Goal: Task Accomplishment & Management: Use online tool/utility

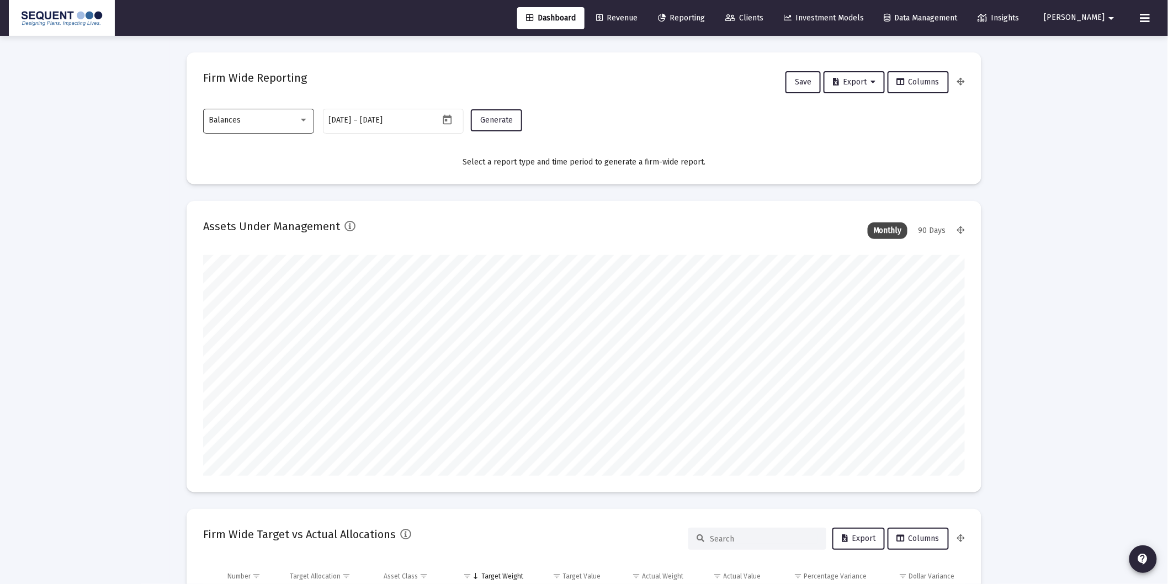
click at [296, 119] on div "Balances" at bounding box center [253, 120] width 89 height 9
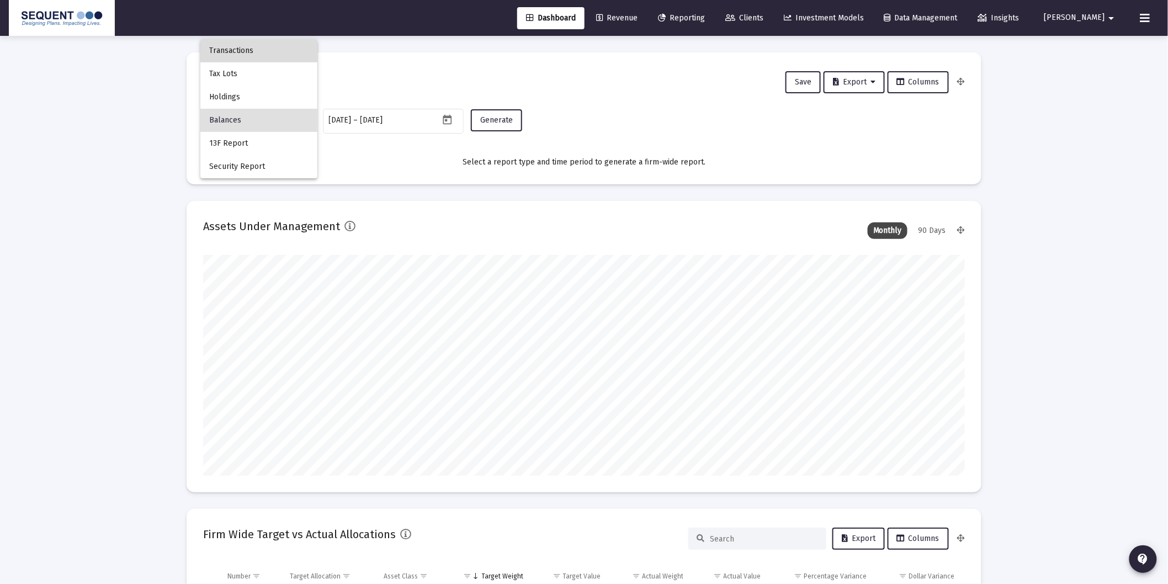
click at [272, 46] on span "Transactions" at bounding box center [258, 50] width 99 height 23
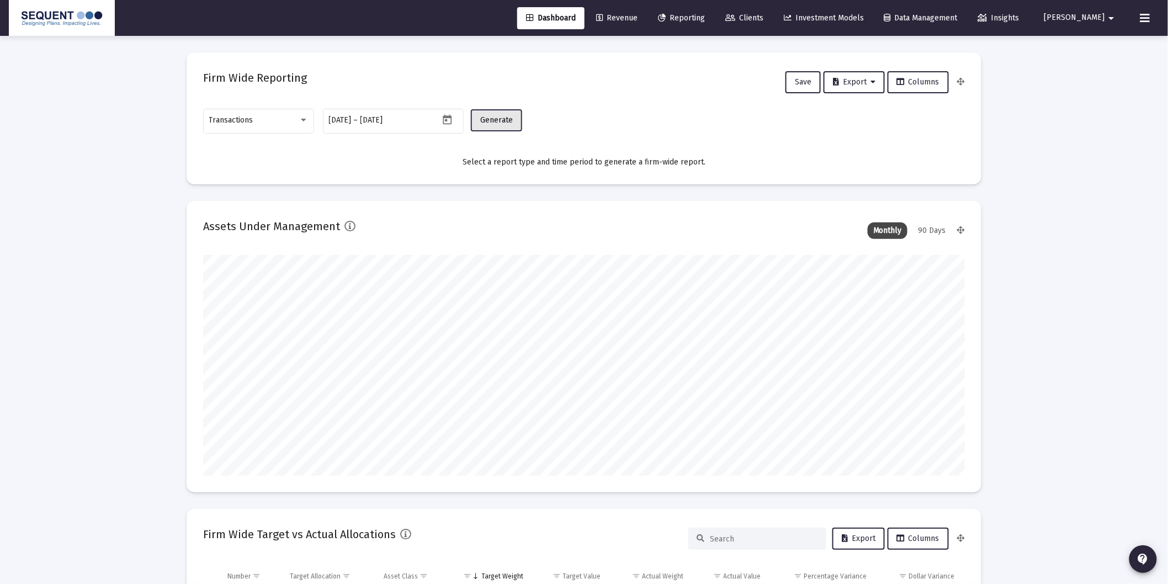
click at [495, 124] on span "Generate" at bounding box center [496, 119] width 33 height 9
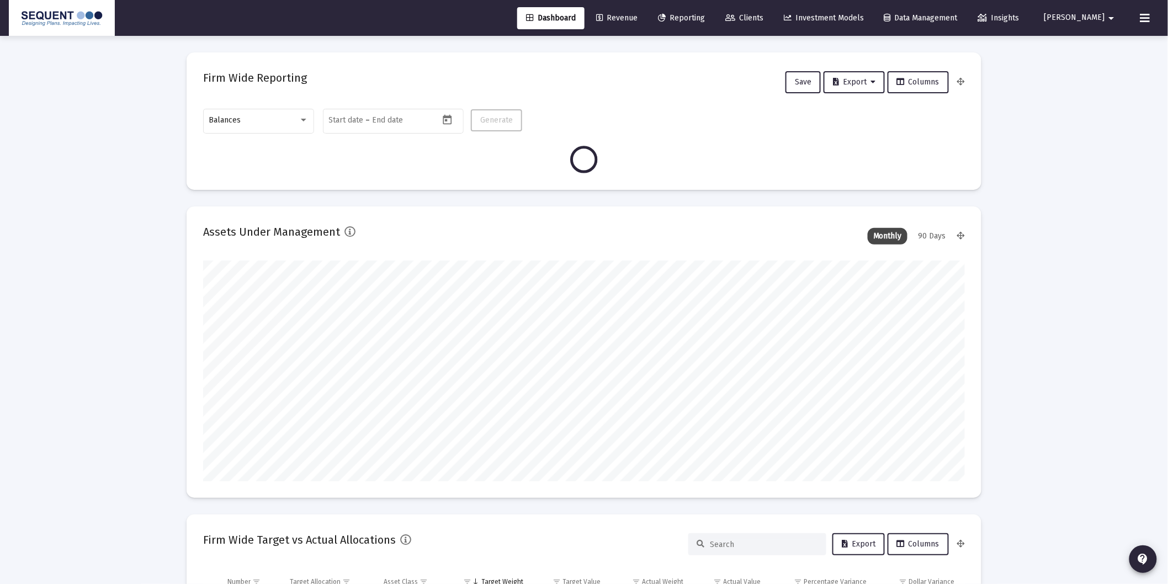
scroll to position [221, 762]
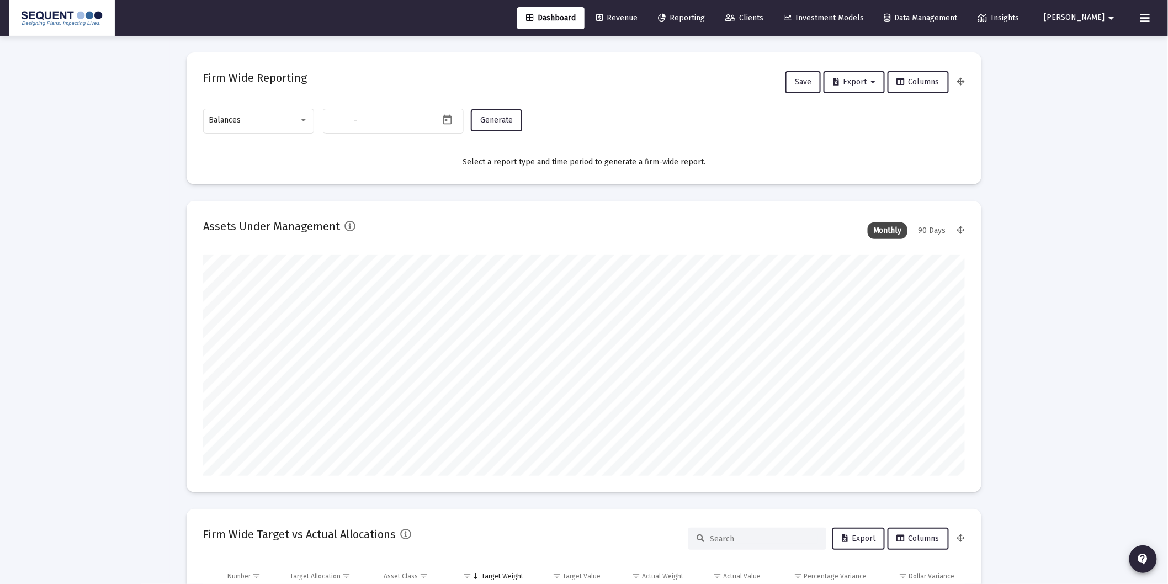
type input "[DATE]"
click at [264, 123] on div "Balances" at bounding box center [253, 120] width 89 height 9
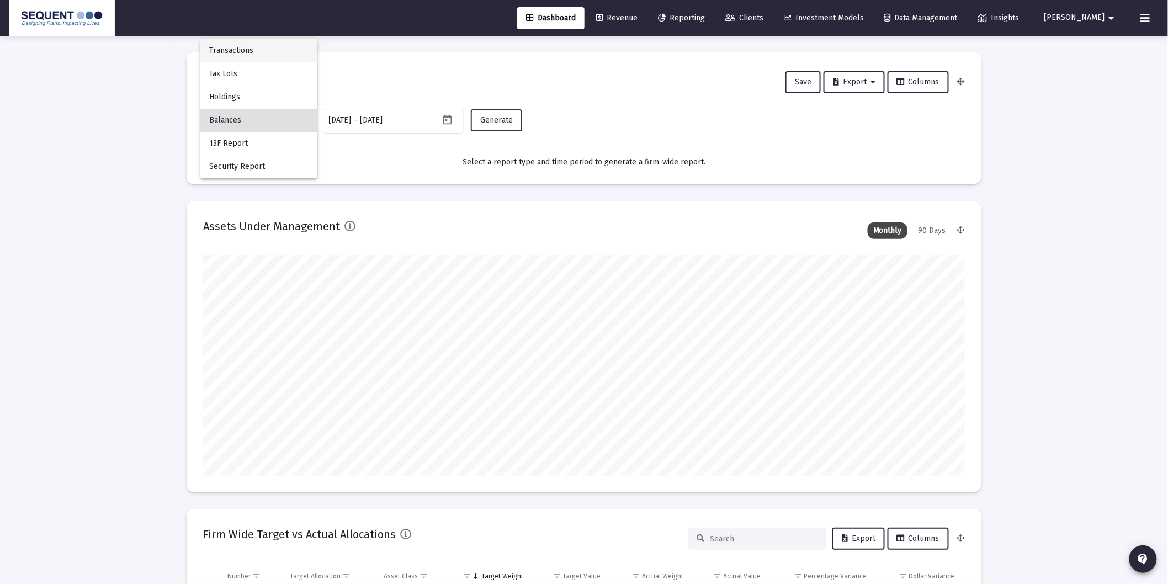
click at [249, 45] on span "Transactions" at bounding box center [258, 50] width 99 height 23
click at [502, 119] on span "Generate" at bounding box center [496, 119] width 33 height 9
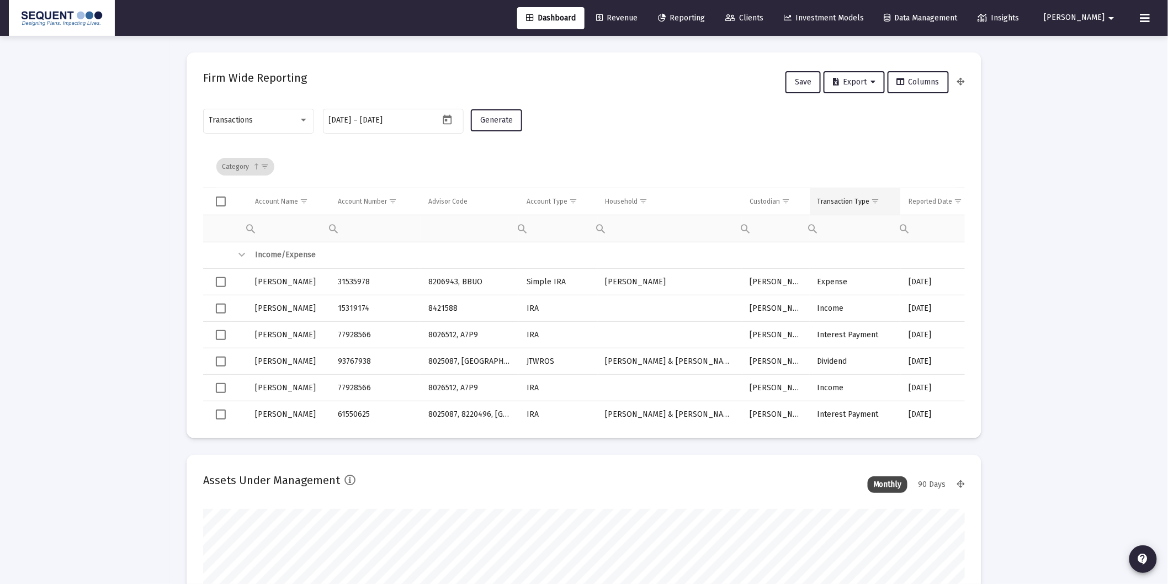
click at [873, 199] on span "Show filter options for column 'Transaction Type'" at bounding box center [876, 201] width 8 height 8
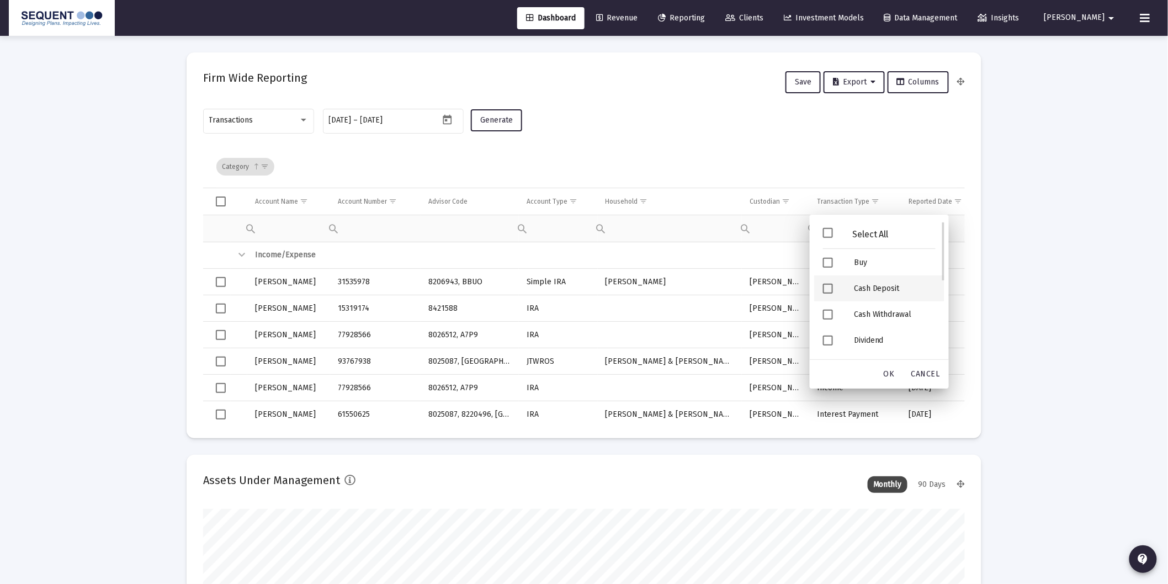
click at [872, 291] on div "Cash Deposit" at bounding box center [894, 288] width 99 height 26
click at [888, 299] on div "Security Deposit" at bounding box center [894, 291] width 99 height 26
click at [895, 371] on span "OK" at bounding box center [889, 373] width 11 height 9
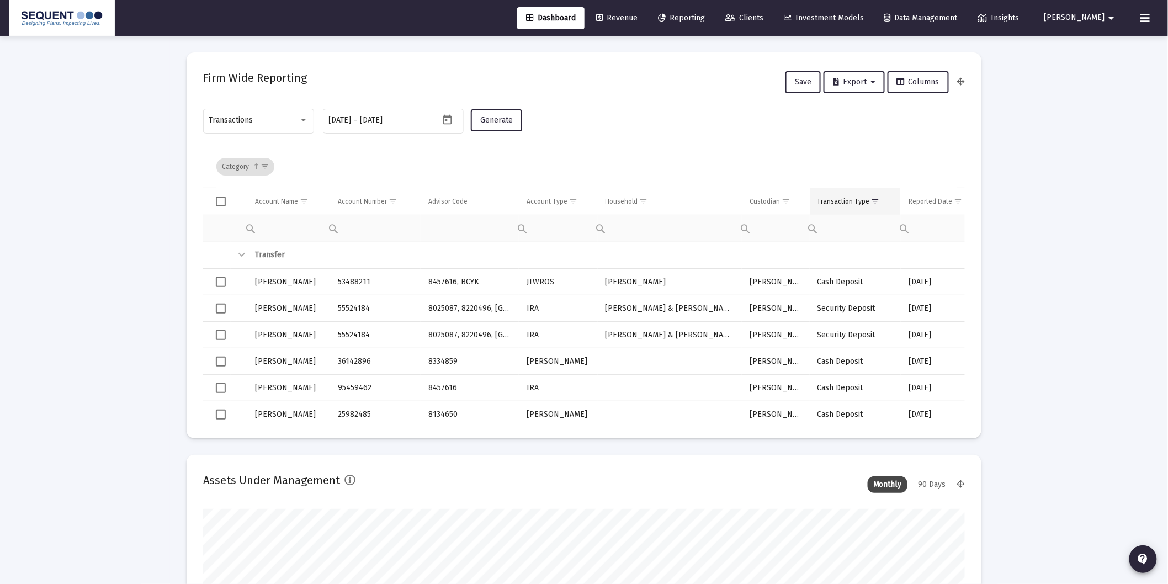
click at [846, 203] on div "Transaction Type" at bounding box center [843, 201] width 52 height 9
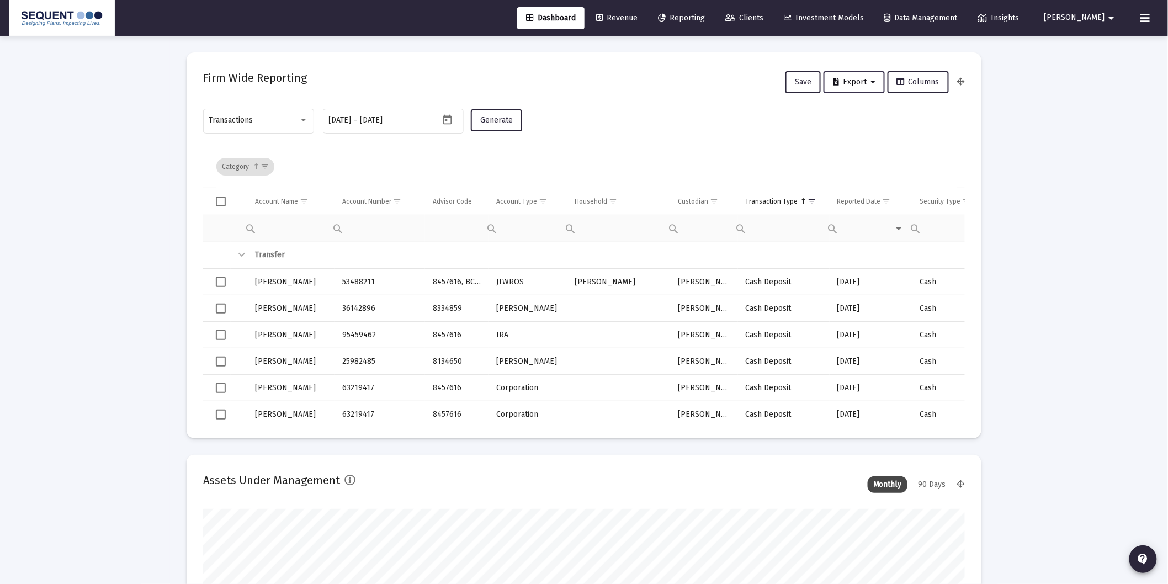
click at [848, 78] on span "Export" at bounding box center [854, 81] width 42 height 9
click at [860, 112] on button "Export All Rows" at bounding box center [859, 110] width 75 height 26
click at [763, 17] on span "Clients" at bounding box center [744, 17] width 38 height 9
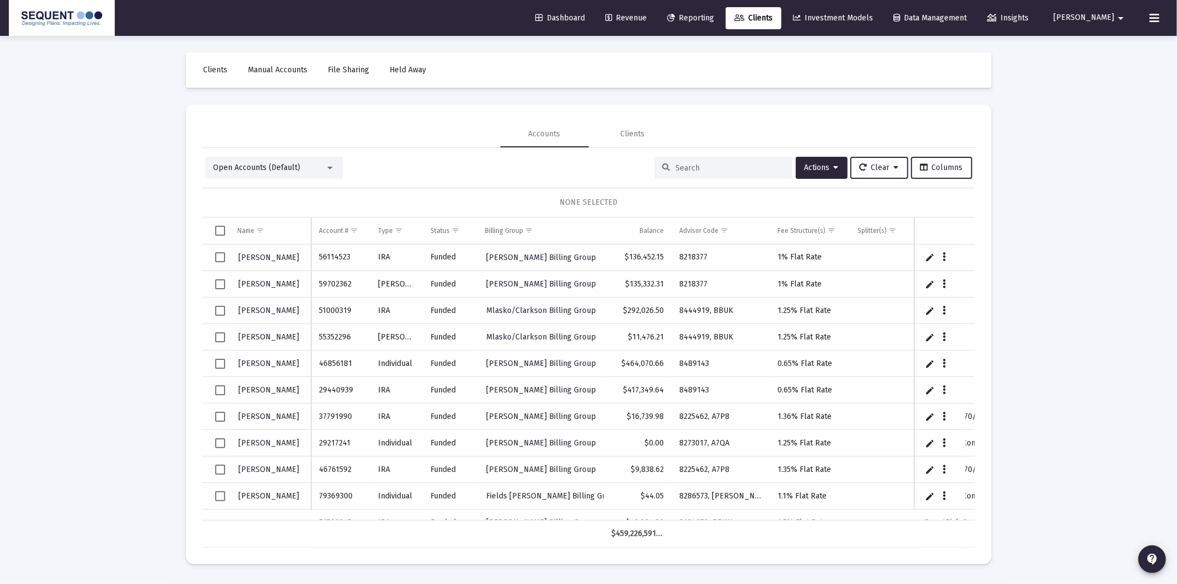
click at [690, 172] on input at bounding box center [730, 167] width 108 height 9
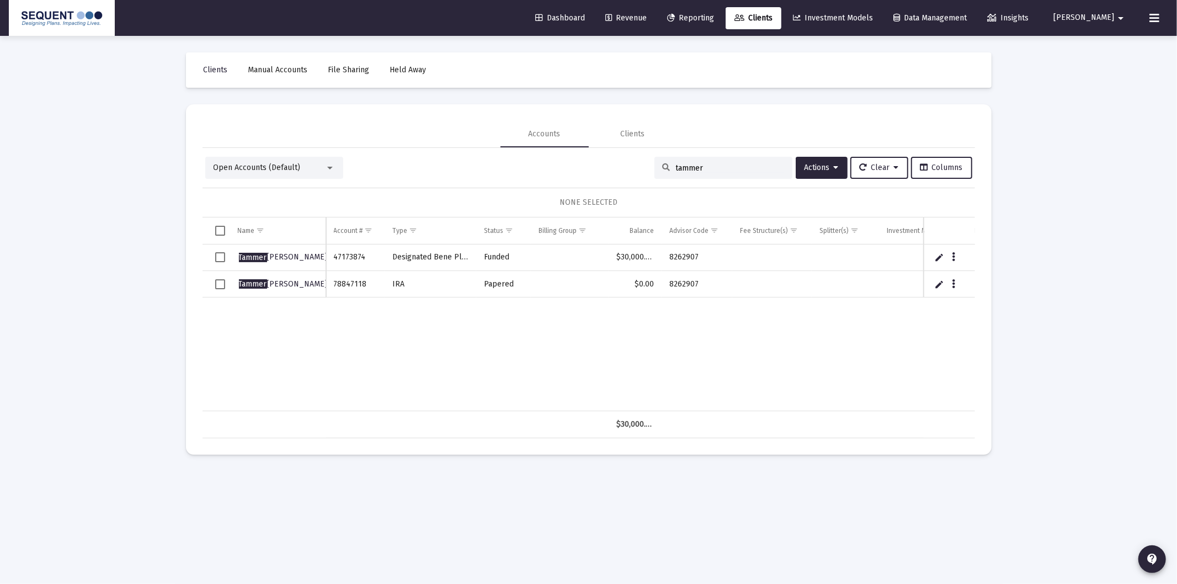
type input "tammer"
click at [222, 228] on span "Select all" at bounding box center [220, 231] width 10 height 10
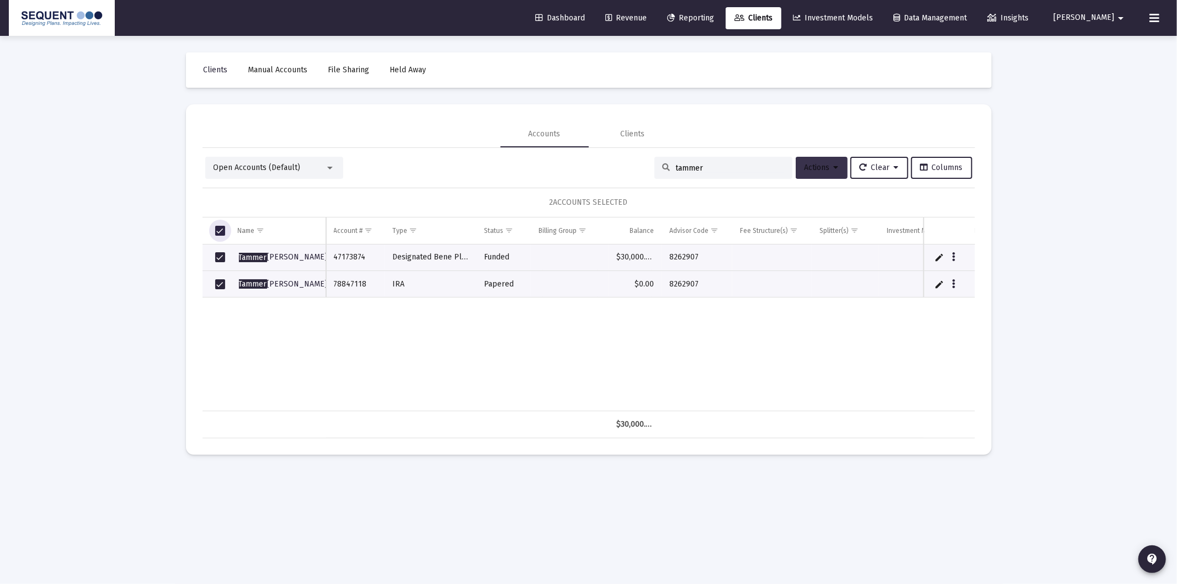
click at [798, 172] on button "Actions" at bounding box center [822, 168] width 52 height 22
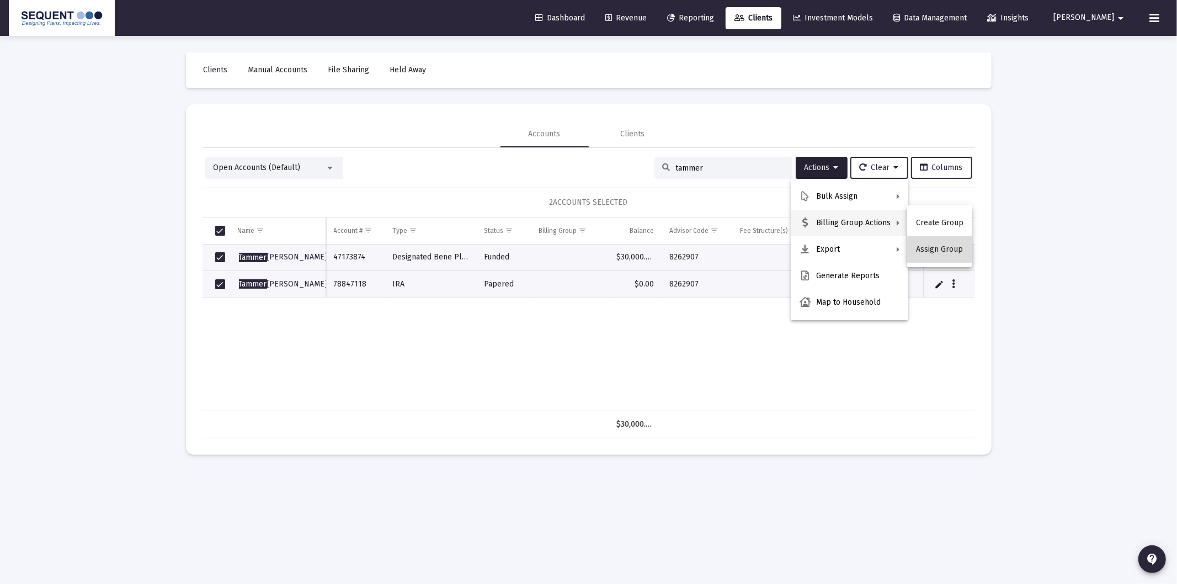
click at [945, 248] on button "Assign Group" at bounding box center [939, 249] width 65 height 26
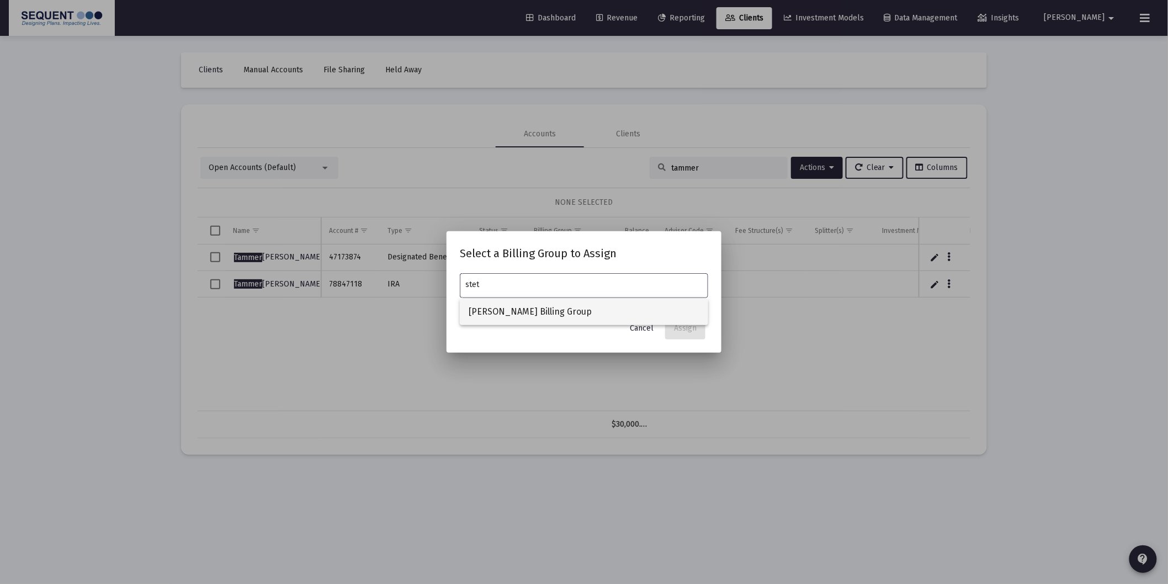
click at [604, 320] on span "[PERSON_NAME] Billing Group" at bounding box center [584, 312] width 231 height 26
type input "[PERSON_NAME] Billing Group"
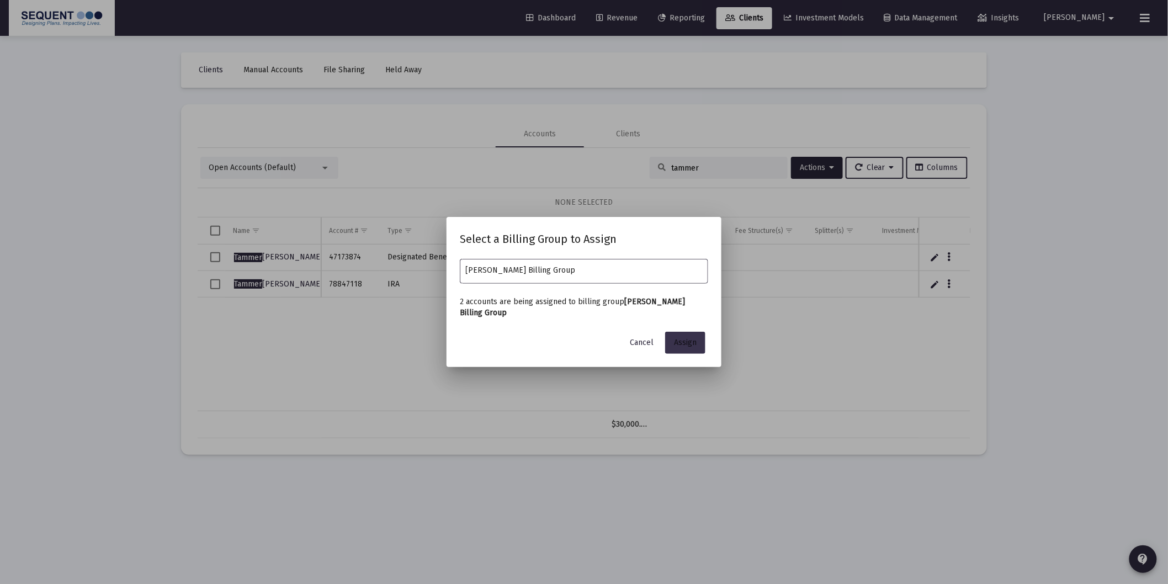
click at [687, 344] on span "Assign" at bounding box center [685, 342] width 23 height 9
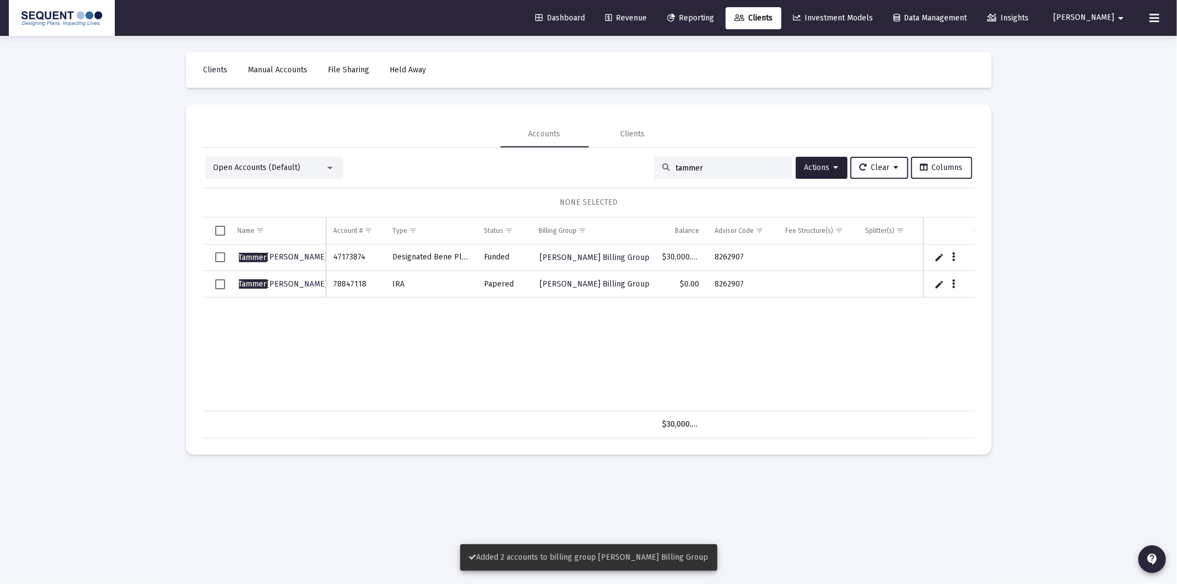
click at [220, 230] on span "Select all" at bounding box center [220, 231] width 10 height 10
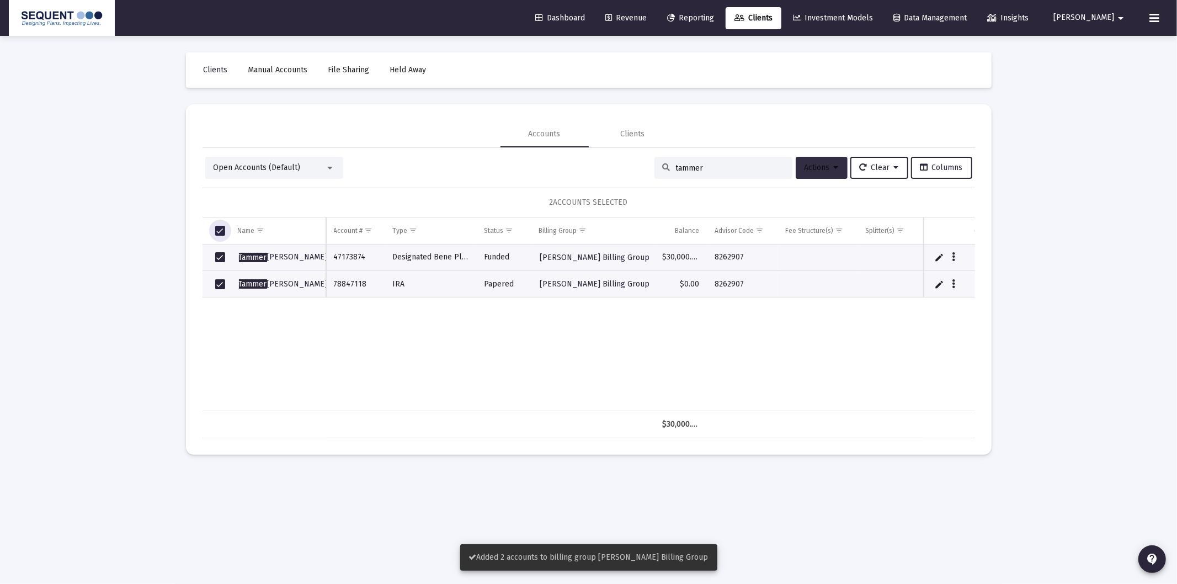
click at [826, 168] on span "Actions" at bounding box center [822, 167] width 34 height 9
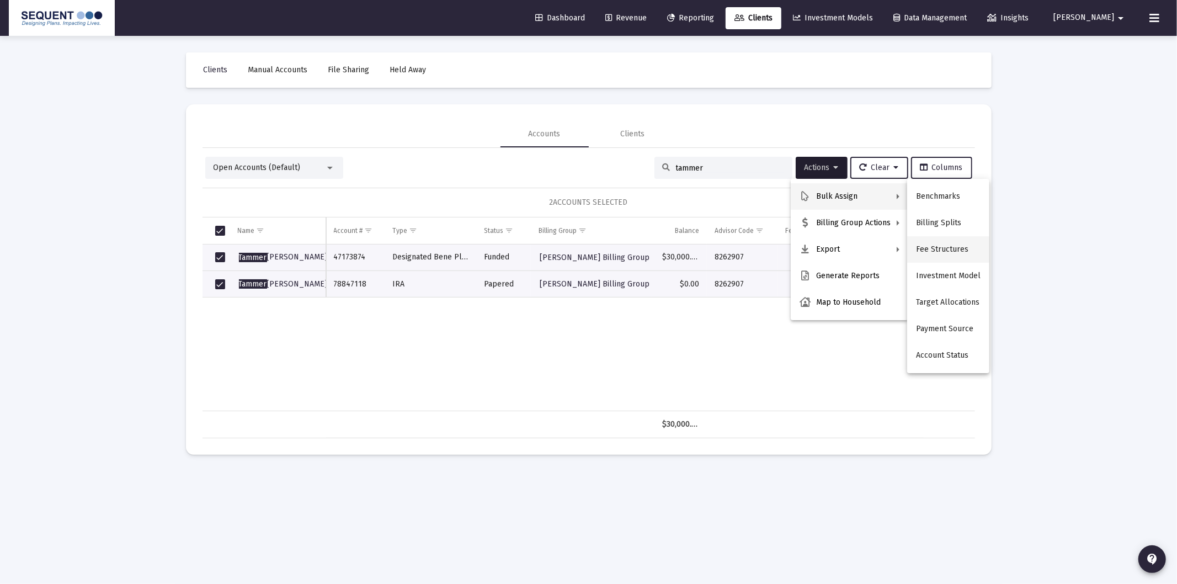
click at [955, 252] on button "Fee Structures" at bounding box center [948, 249] width 82 height 26
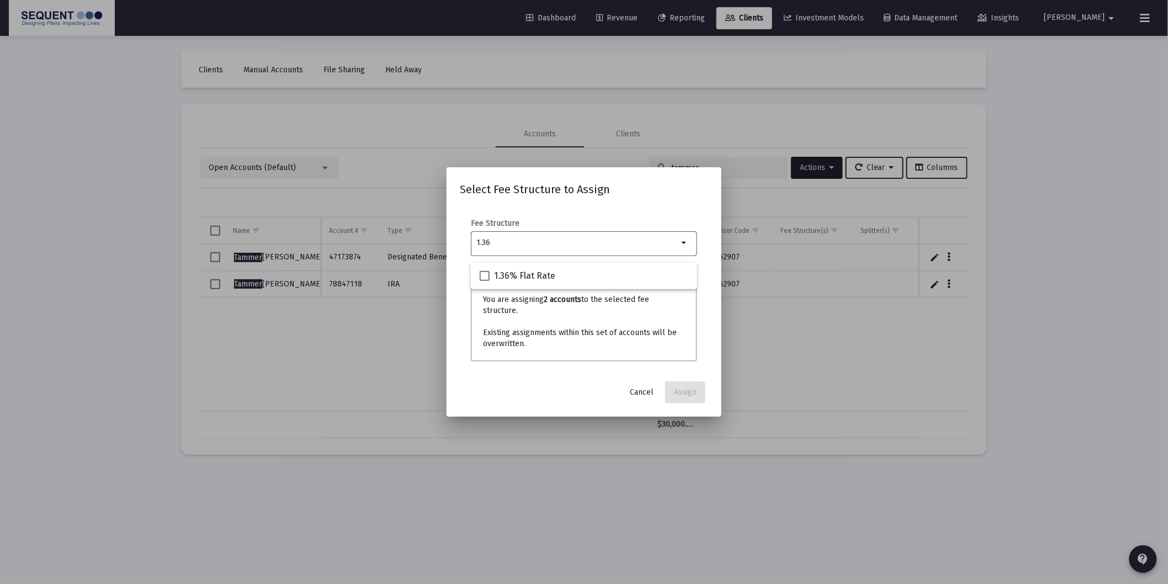
type input "1.36"
click at [576, 273] on div "1.36% Flat Rate" at bounding box center [584, 276] width 209 height 26
checkbox input "true"
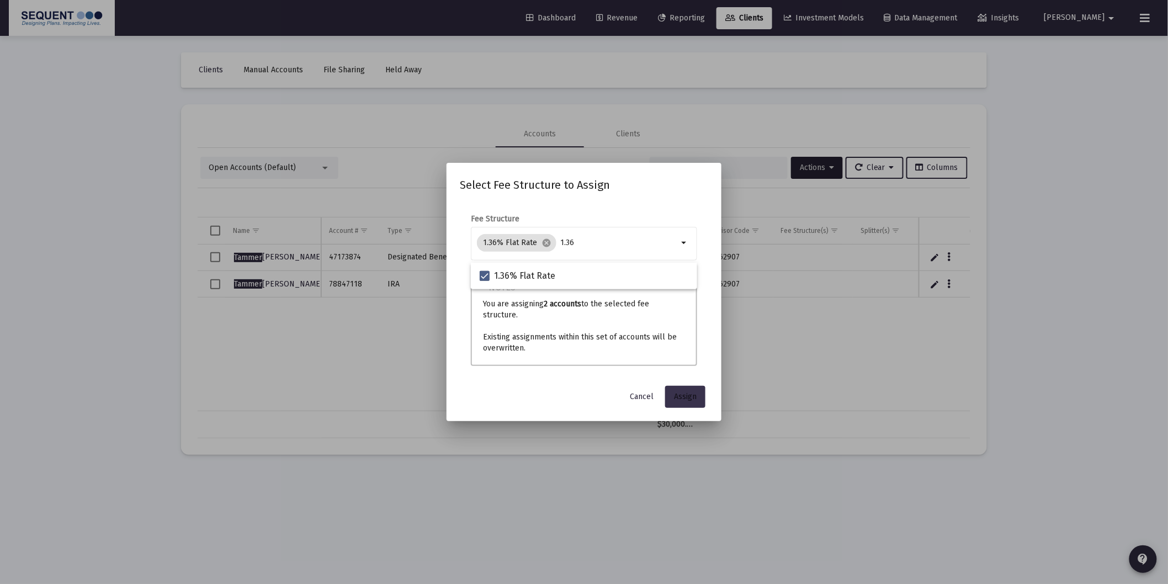
click at [688, 396] on button "Assign" at bounding box center [685, 397] width 40 height 22
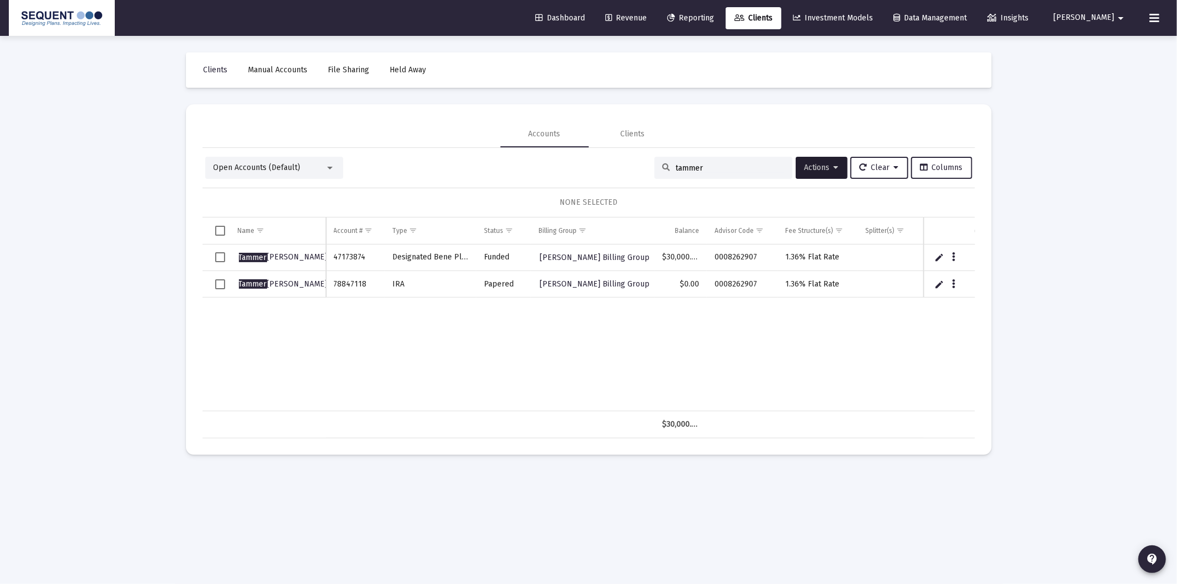
click at [691, 172] on input "tammer" at bounding box center [730, 167] width 108 height 9
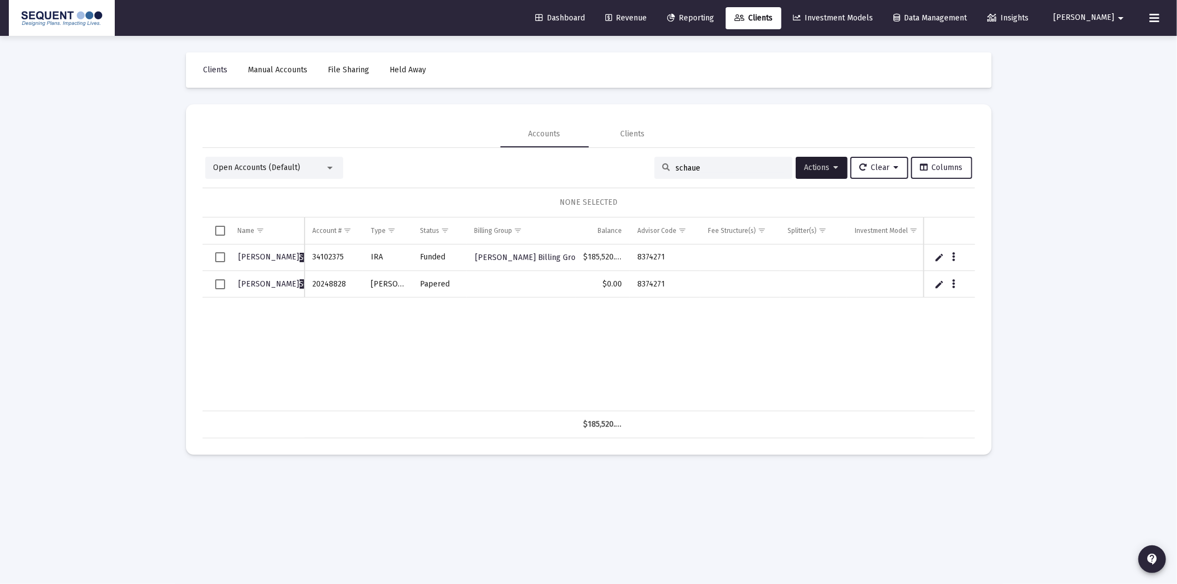
type input "schaue"
click at [585, 14] on span "Dashboard" at bounding box center [560, 17] width 50 height 9
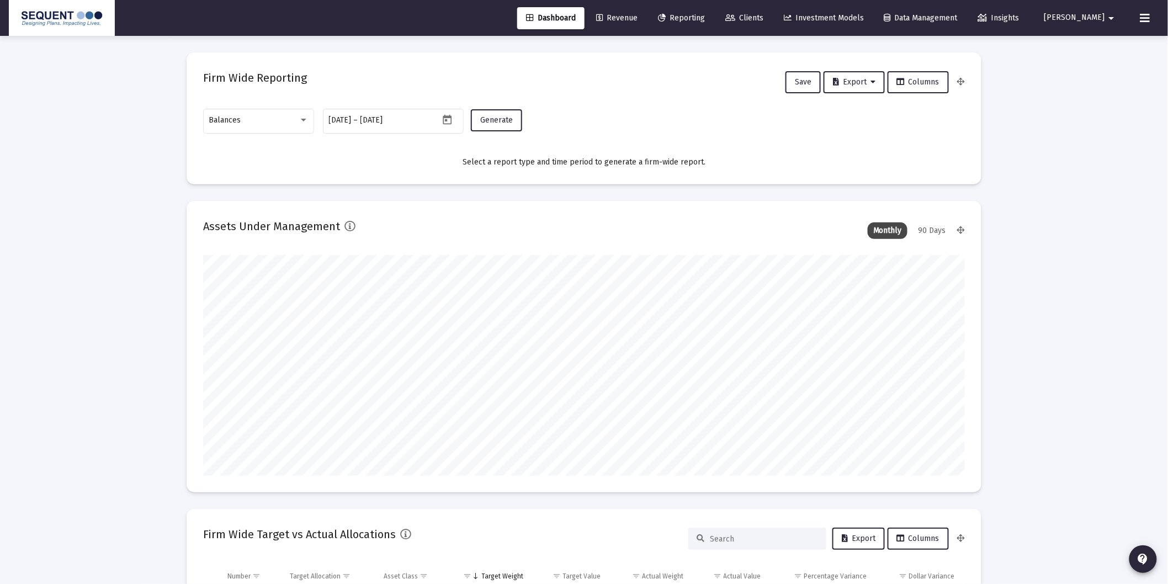
scroll to position [221, 410]
click at [302, 127] on div "Balances" at bounding box center [258, 120] width 99 height 27
click at [263, 49] on span "Transactions" at bounding box center [258, 50] width 99 height 23
click at [448, 118] on icon "Open calendar" at bounding box center [447, 119] width 9 height 10
click at [365, 159] on span "[DATE]" at bounding box center [349, 156] width 31 height 9
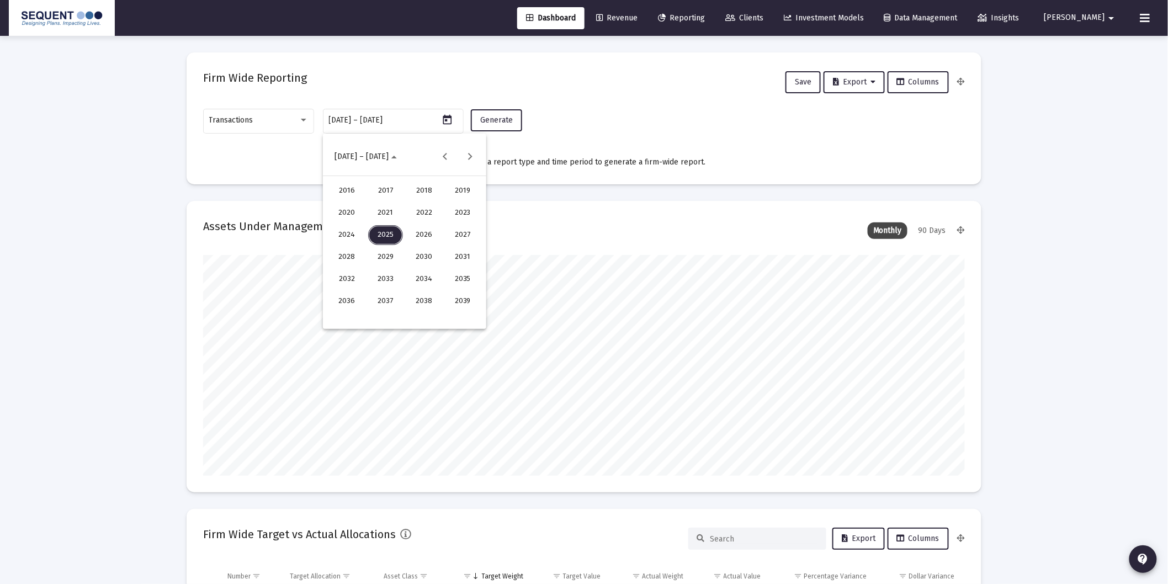
click at [371, 158] on span "[DATE] – [DATE]" at bounding box center [361, 156] width 54 height 9
click at [357, 158] on span "[DATE]" at bounding box center [345, 156] width 23 height 9
click at [349, 217] on div "2020" at bounding box center [347, 213] width 35 height 20
click at [353, 157] on span "2020" at bounding box center [346, 156] width 25 height 9
click at [365, 153] on span "[DATE]" at bounding box center [349, 156] width 31 height 9
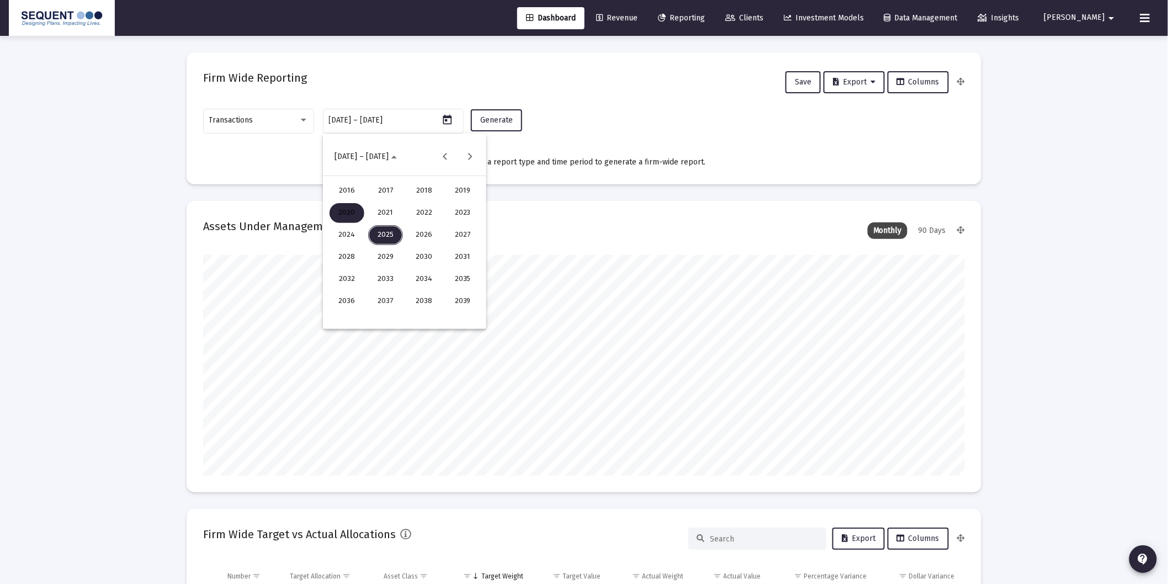
click at [460, 195] on div "2019" at bounding box center [462, 191] width 35 height 20
click at [354, 155] on span "2019" at bounding box center [346, 156] width 25 height 9
click at [365, 160] on span "[DATE]" at bounding box center [349, 156] width 31 height 9
click at [1088, 18] on div at bounding box center [584, 292] width 1168 height 584
click at [1088, 18] on span "[PERSON_NAME]" at bounding box center [1074, 17] width 61 height 9
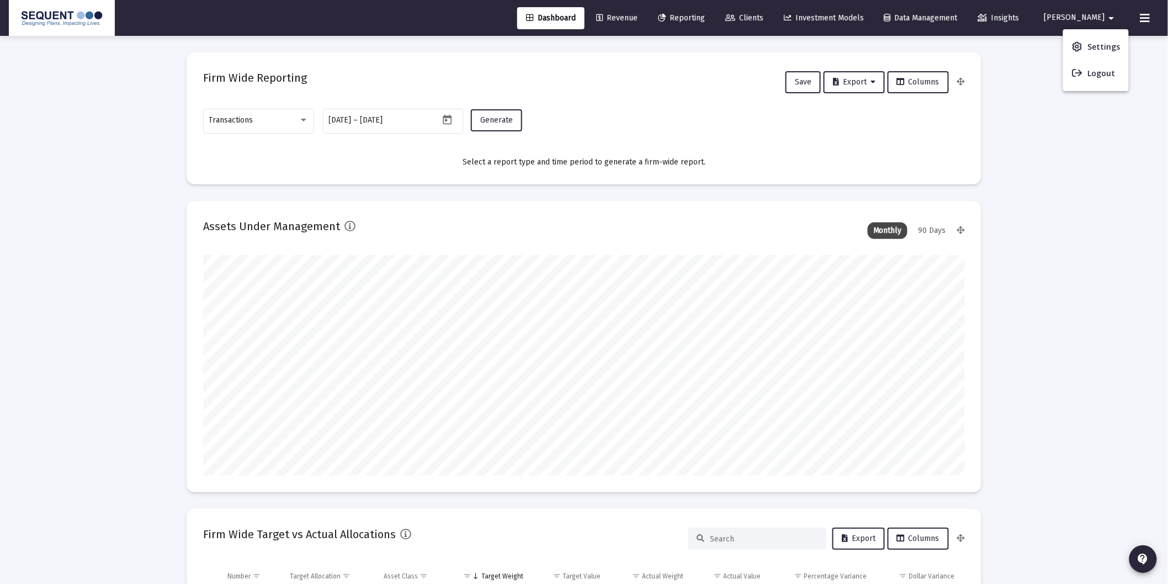
click at [1087, 47] on span "Settings" at bounding box center [1103, 47] width 33 height 26
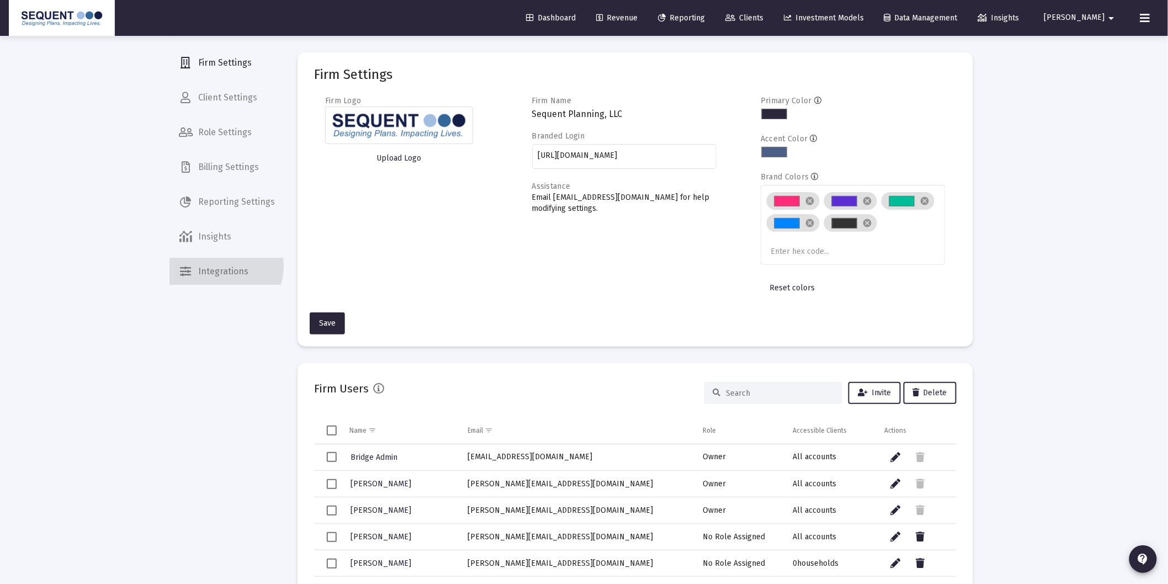
click at [217, 266] on span "Integrations" at bounding box center [227, 271] width 114 height 26
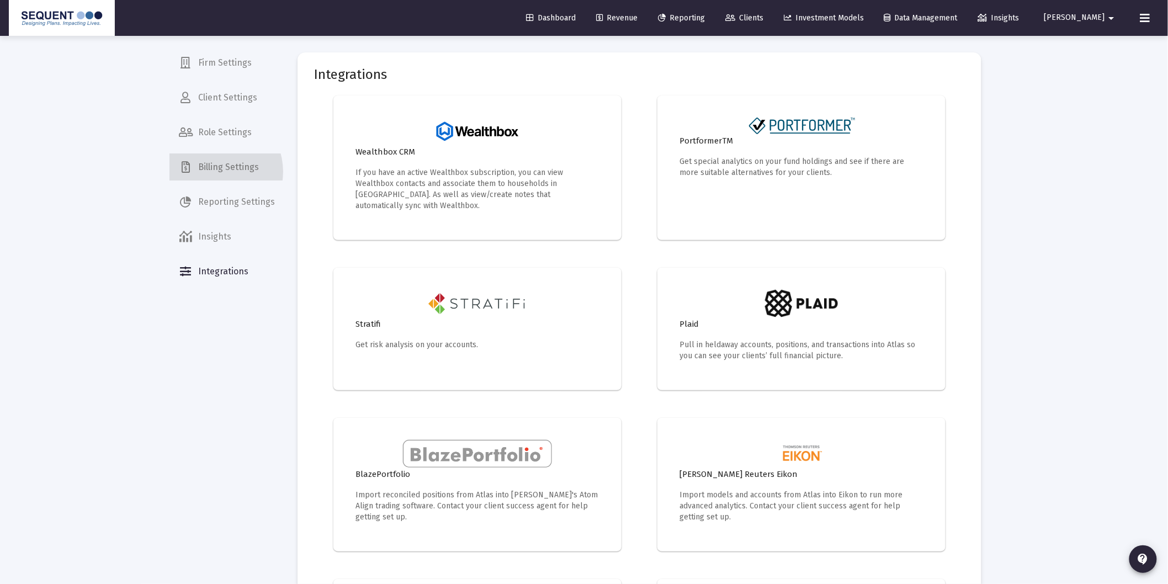
click at [212, 171] on span "Billing Settings" at bounding box center [227, 167] width 114 height 26
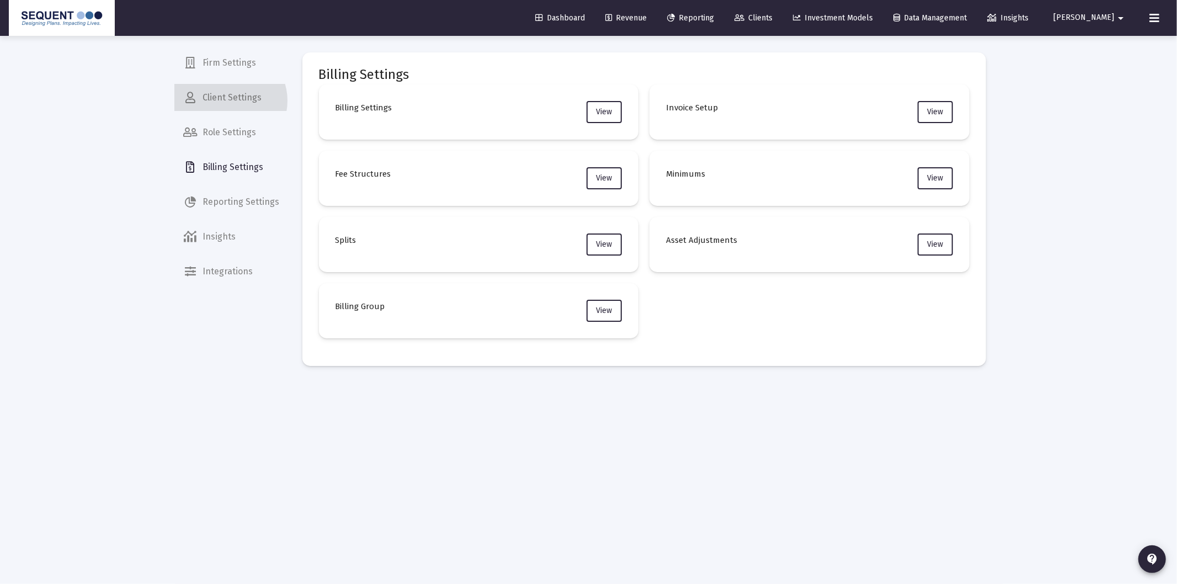
click at [227, 100] on span "Client Settings" at bounding box center [232, 97] width 114 height 26
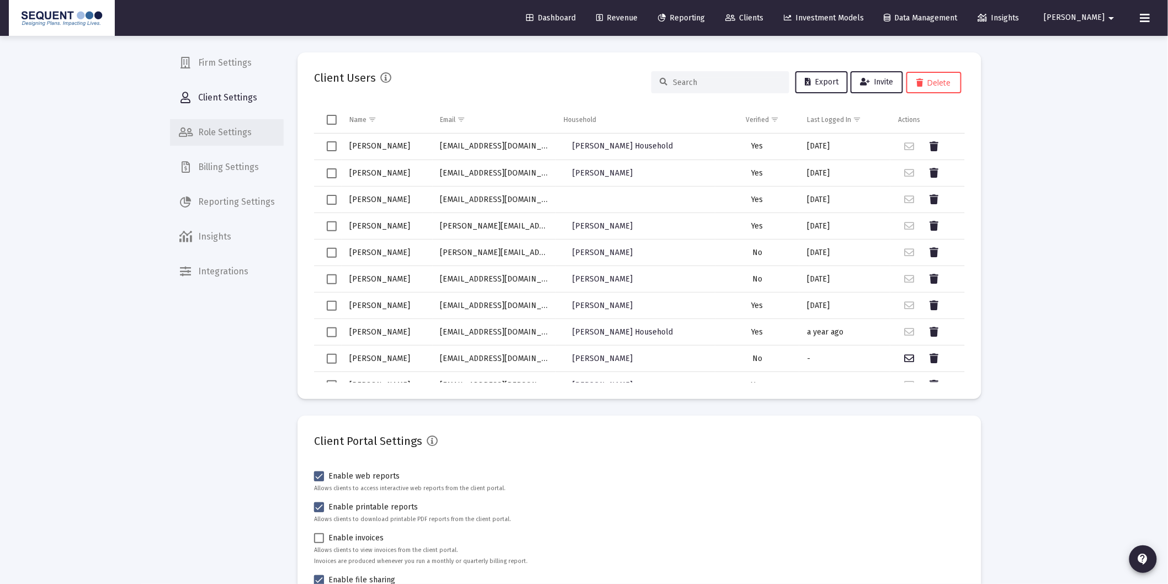
click at [227, 133] on span "Role Settings" at bounding box center [227, 132] width 114 height 26
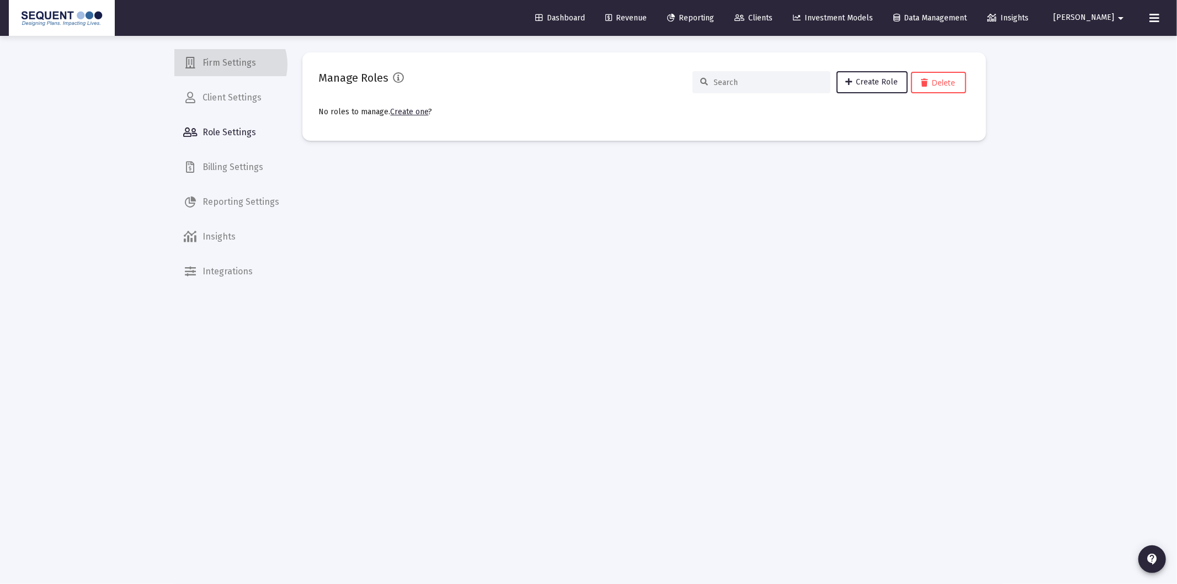
click at [229, 65] on span "Firm Settings" at bounding box center [232, 63] width 114 height 26
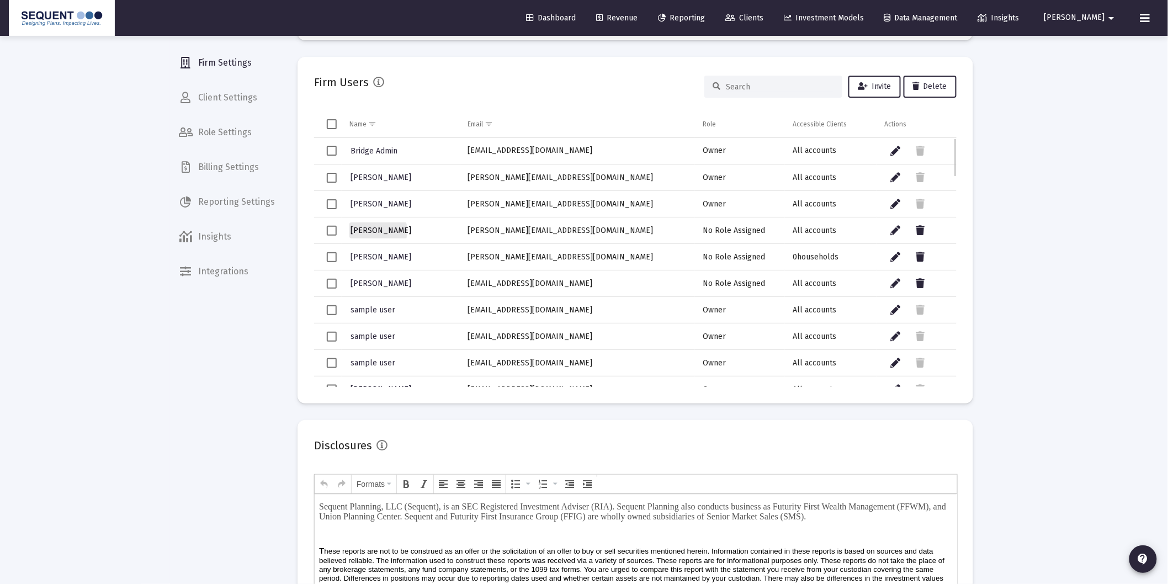
click at [375, 230] on span "[PERSON_NAME]" at bounding box center [380, 230] width 61 height 9
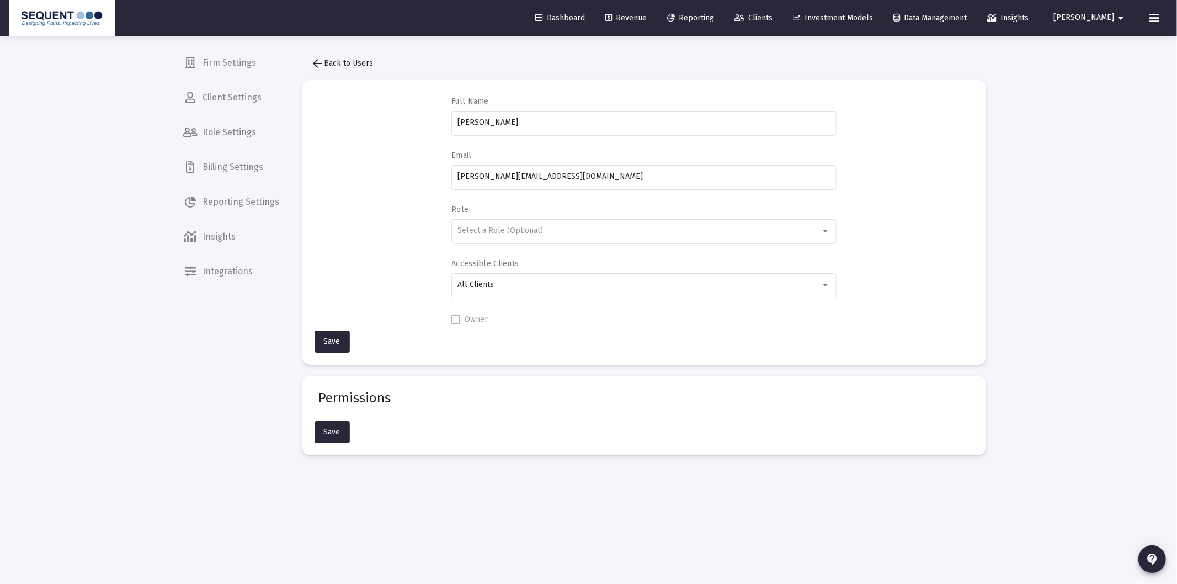
click at [361, 57] on button "arrow_back Back to Users" at bounding box center [342, 63] width 80 height 22
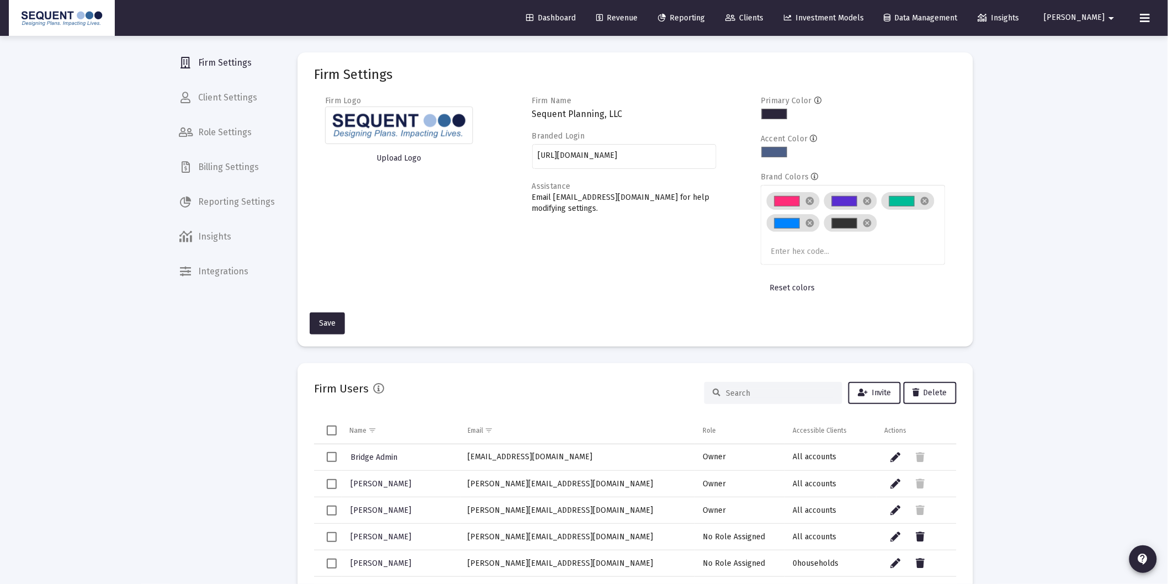
click at [576, 17] on span "Dashboard" at bounding box center [551, 17] width 50 height 9
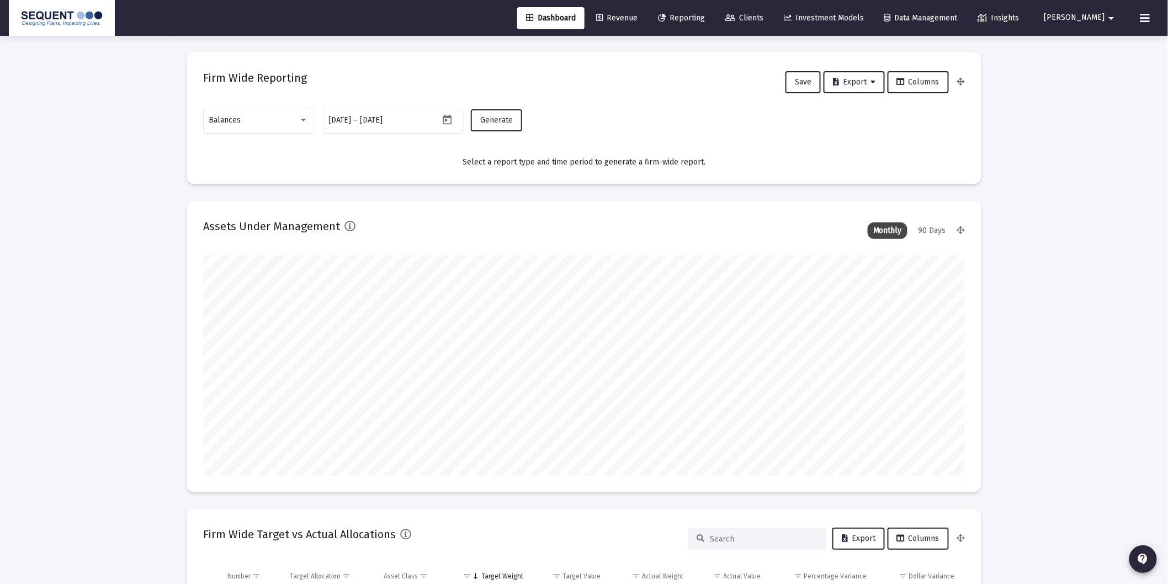
scroll to position [221, 355]
click at [294, 120] on div "Balances" at bounding box center [253, 120] width 89 height 9
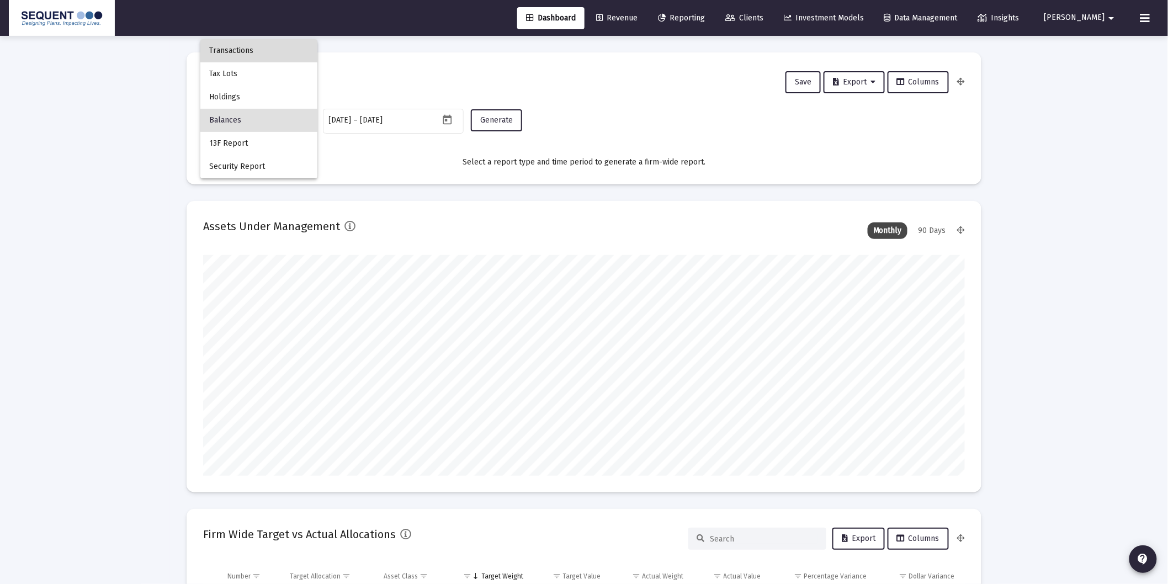
click at [251, 56] on span "Transactions" at bounding box center [258, 50] width 99 height 23
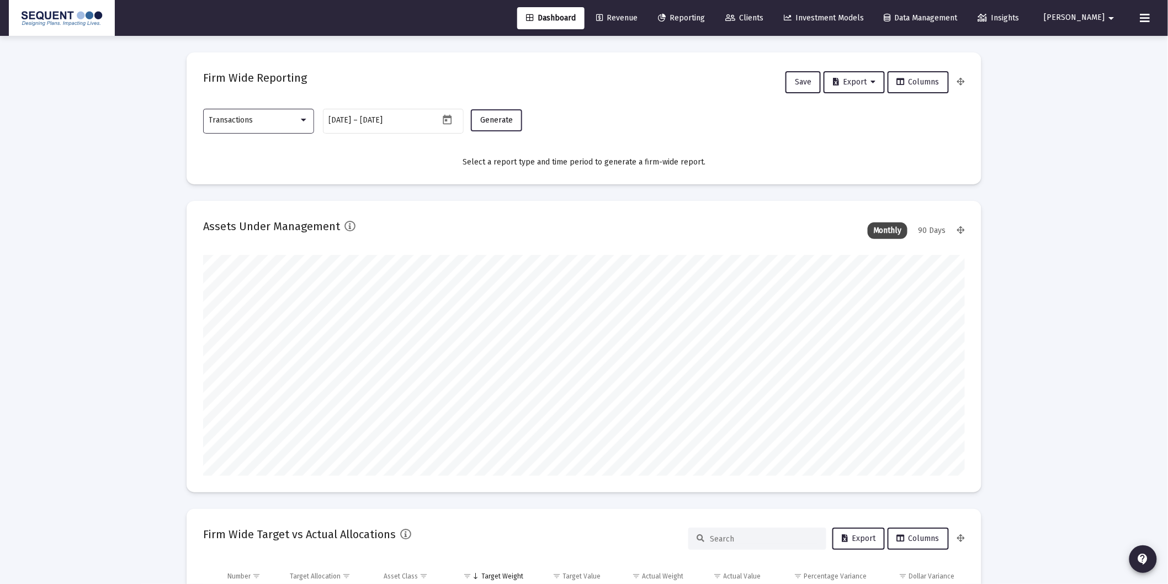
click at [495, 119] on span "Generate" at bounding box center [496, 119] width 33 height 9
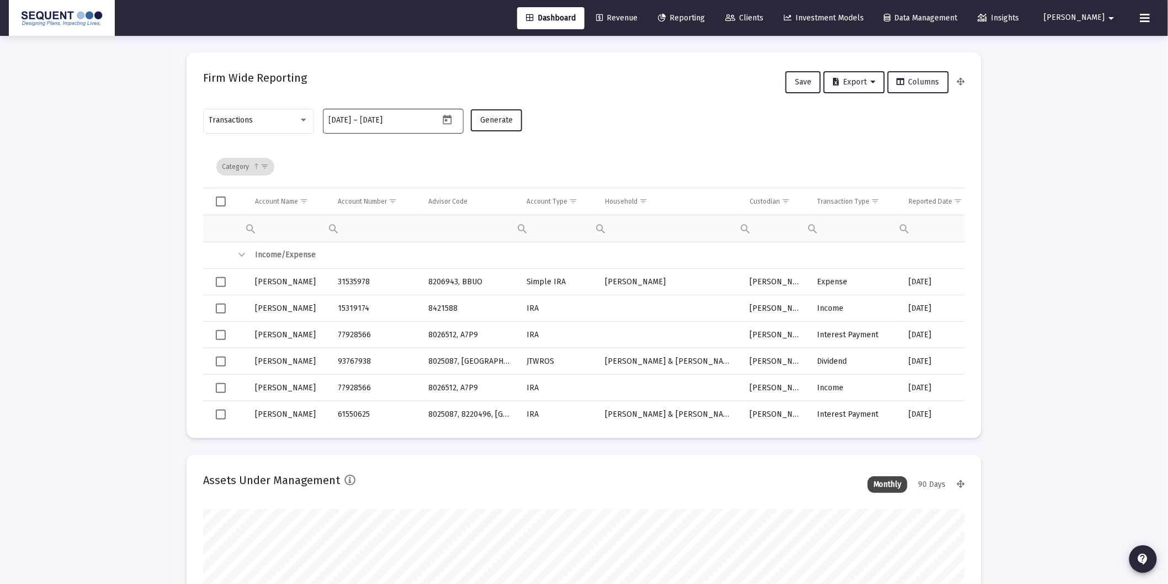
click at [447, 124] on icon "Open calendar" at bounding box center [447, 119] width 9 height 10
click at [365, 158] on icon "Choose month and year" at bounding box center [363, 157] width 6 height 3
click at [423, 219] on div "2022" at bounding box center [424, 213] width 35 height 20
click at [350, 212] on div "JAN" at bounding box center [347, 213] width 35 height 20
click at [475, 211] on div "1" at bounding box center [471, 206] width 20 height 20
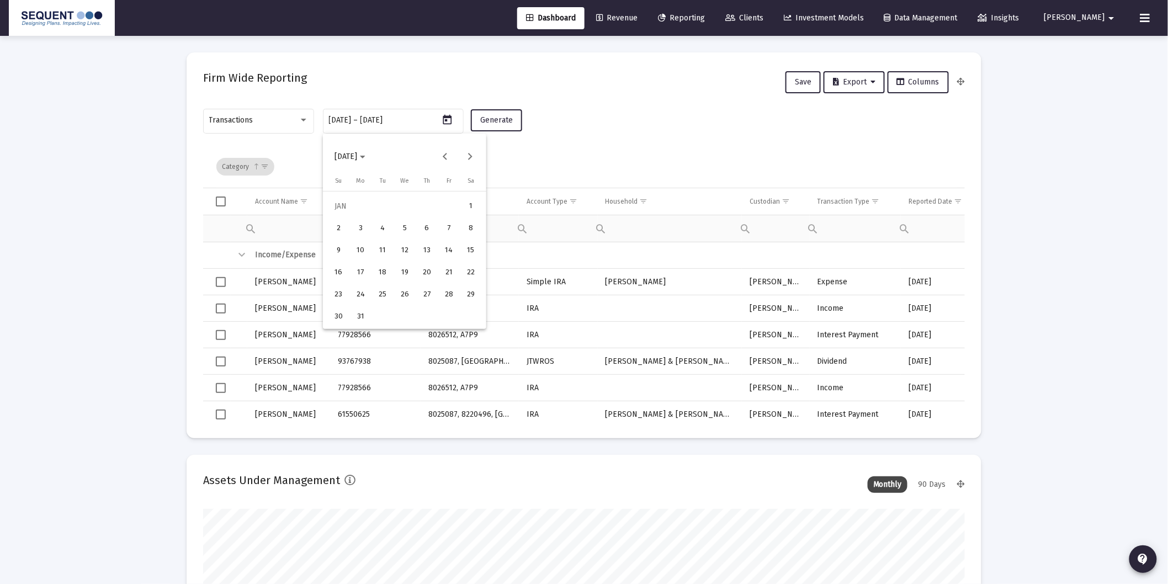
type input "[DATE]"
click at [470, 157] on button "Next month" at bounding box center [470, 157] width 22 height 22
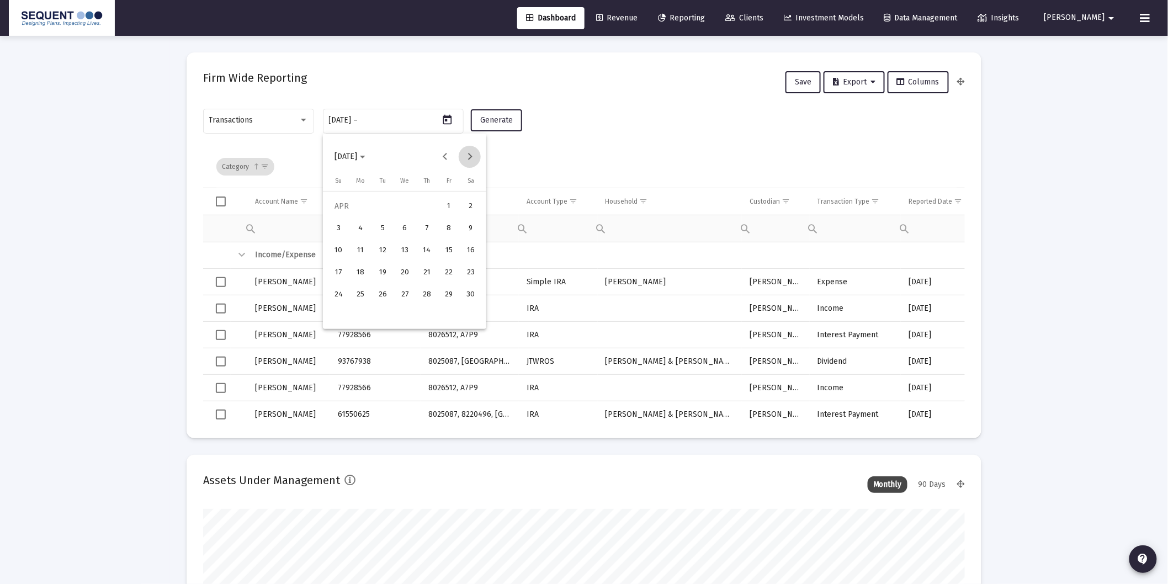
click at [470, 157] on button "Next month" at bounding box center [470, 157] width 22 height 22
click at [428, 293] on div "30" at bounding box center [427, 295] width 20 height 20
type input "[DATE]"
click at [493, 122] on span "Generate" at bounding box center [496, 119] width 33 height 9
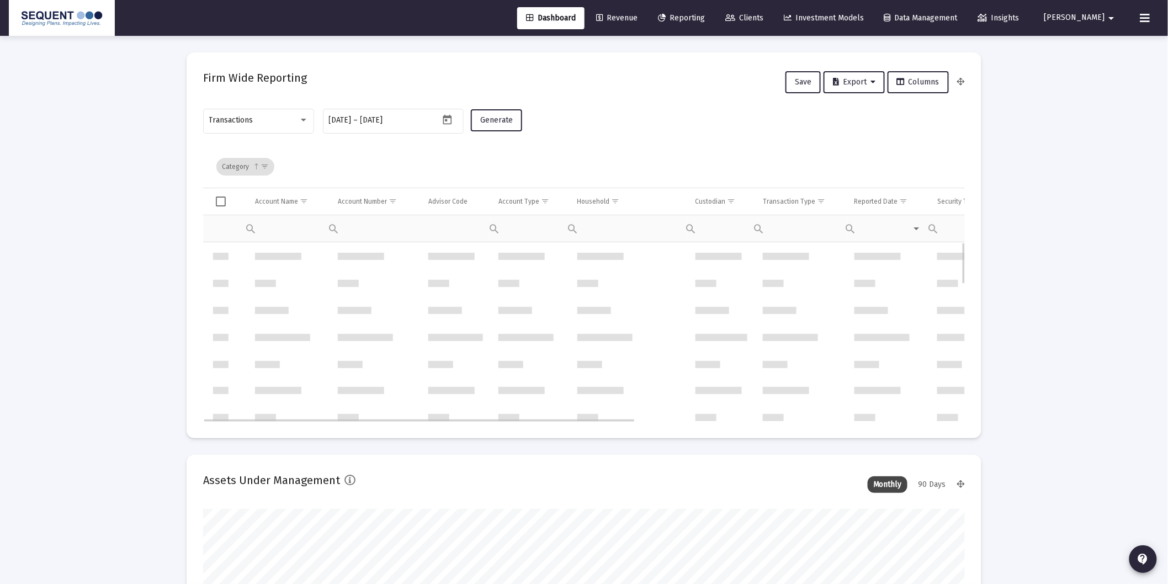
scroll to position [0, 0]
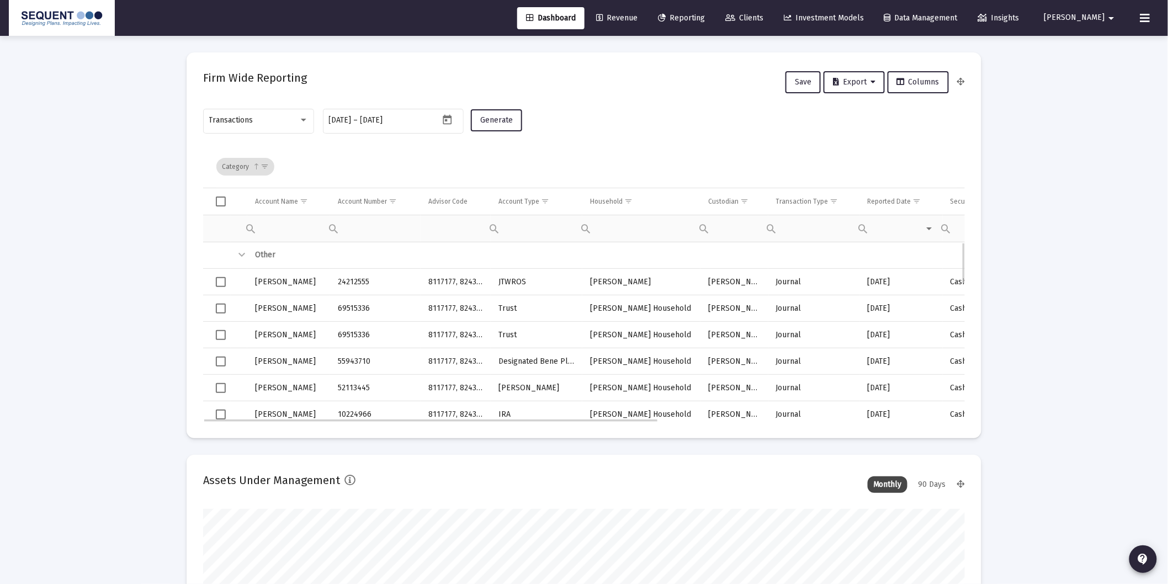
drag, startPoint x: 374, startPoint y: 288, endPoint x: 337, endPoint y: 284, distance: 37.1
click at [338, 284] on td "24212555" at bounding box center [375, 282] width 91 height 26
copy td "24212555"
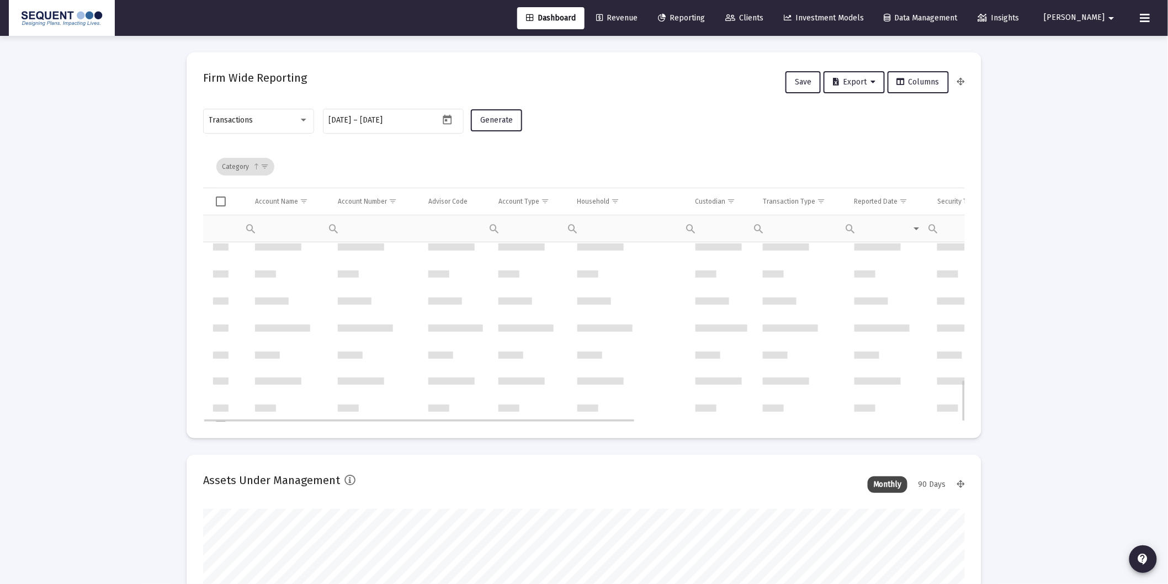
scroll to position [588, 0]
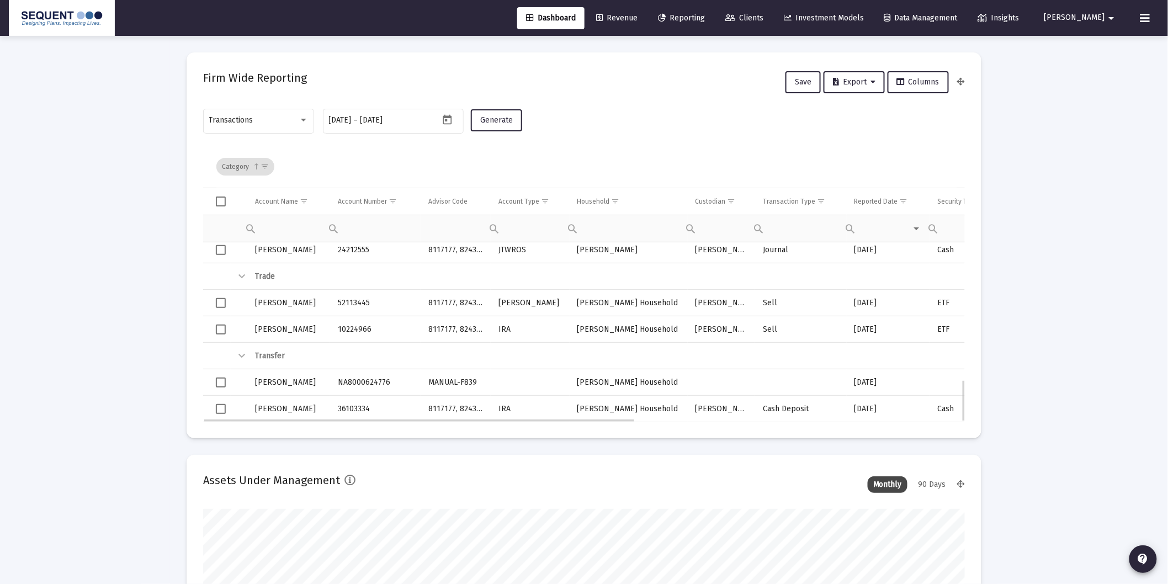
drag, startPoint x: 370, startPoint y: 408, endPoint x: 333, endPoint y: 412, distance: 37.7
click at [333, 412] on td "36103334" at bounding box center [375, 409] width 91 height 26
copy td "36103334"
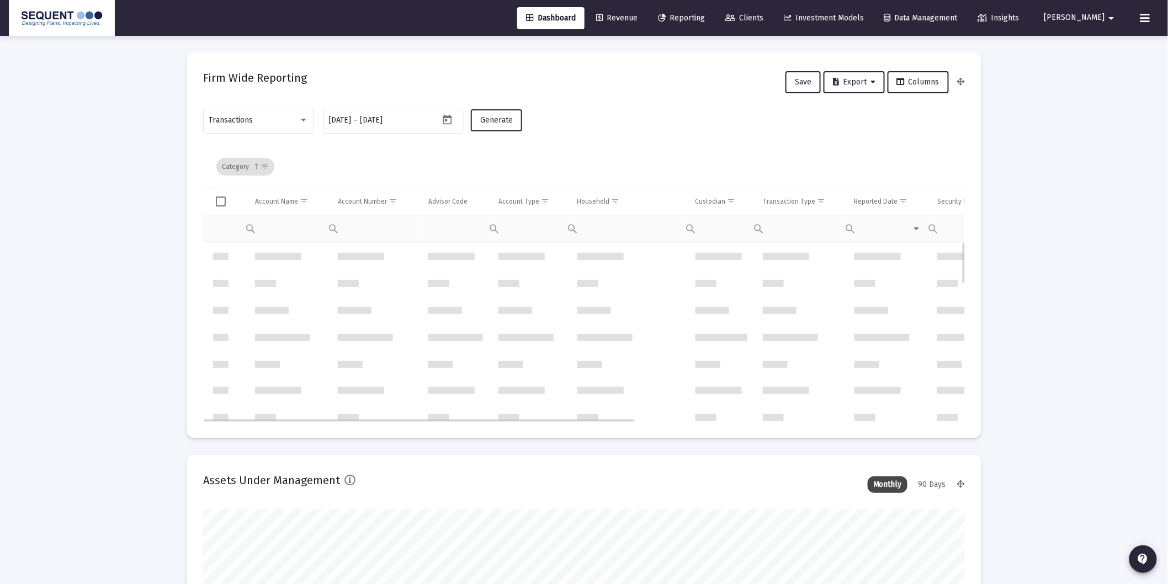
scroll to position [0, 0]
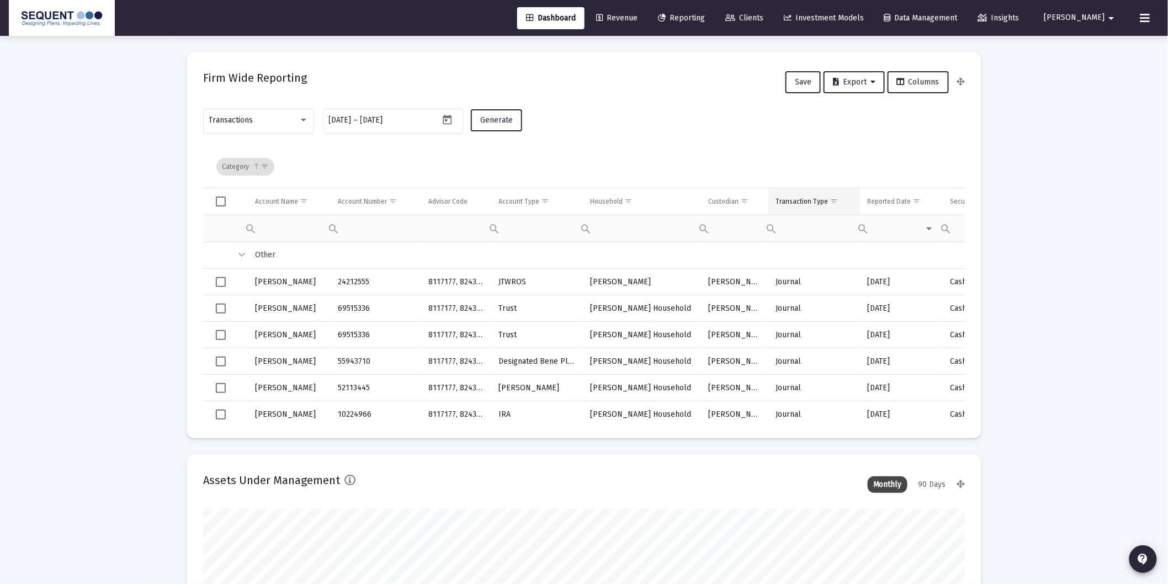
click at [835, 199] on span "Show filter options for column 'Transaction Type'" at bounding box center [834, 201] width 8 height 8
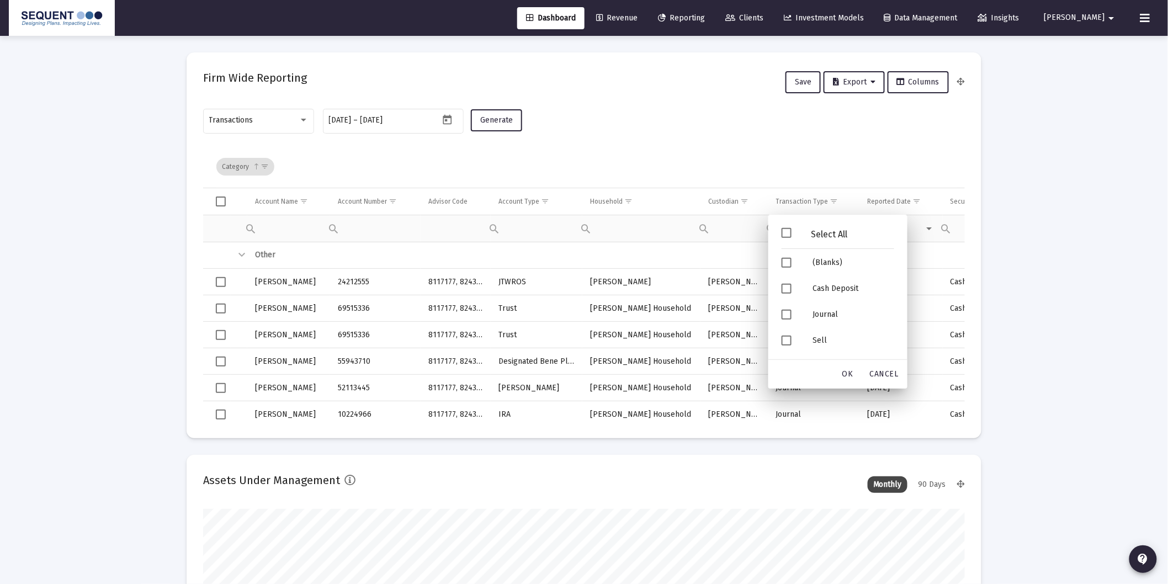
drag, startPoint x: 1041, startPoint y: 307, endPoint x: 1032, endPoint y: 310, distance: 10.0
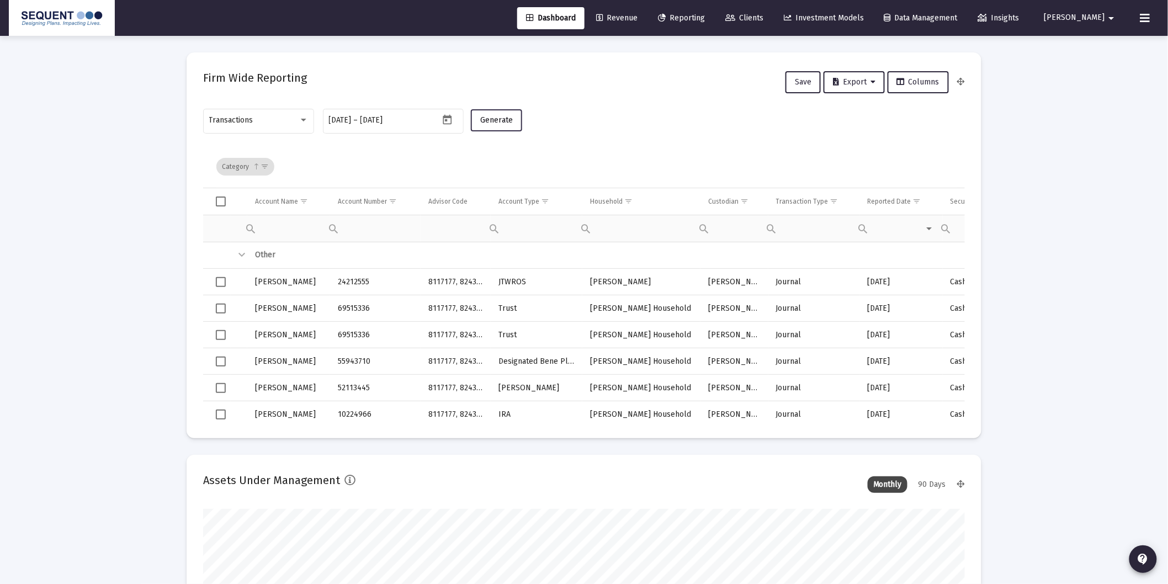
click at [494, 123] on span "Generate" at bounding box center [496, 119] width 33 height 9
click at [448, 120] on icon "Open calendar" at bounding box center [448, 120] width 12 height 12
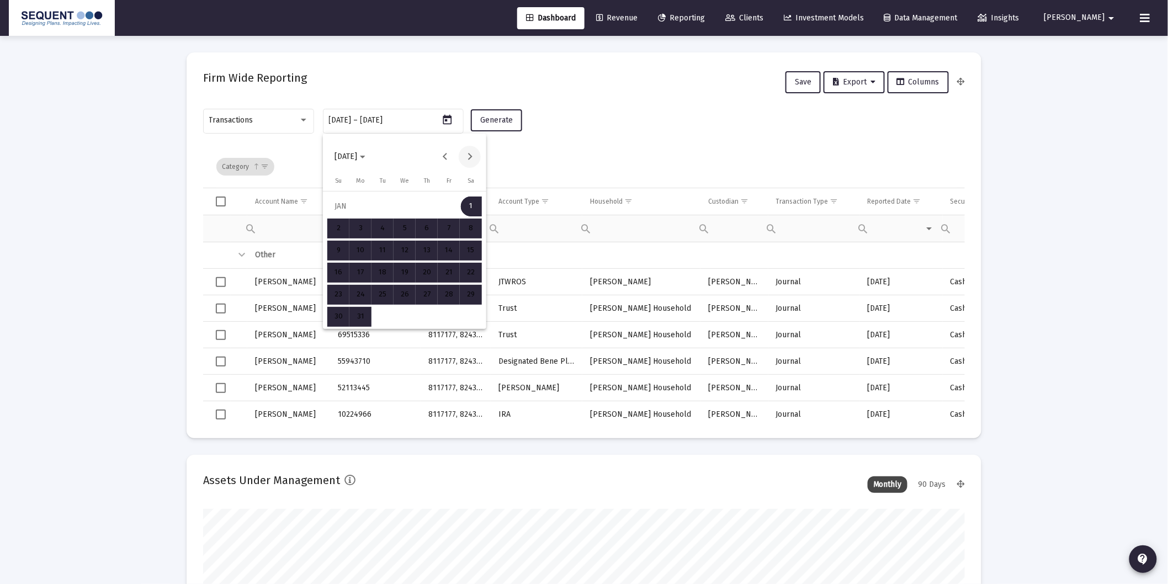
click at [467, 157] on button "Next month" at bounding box center [470, 157] width 22 height 22
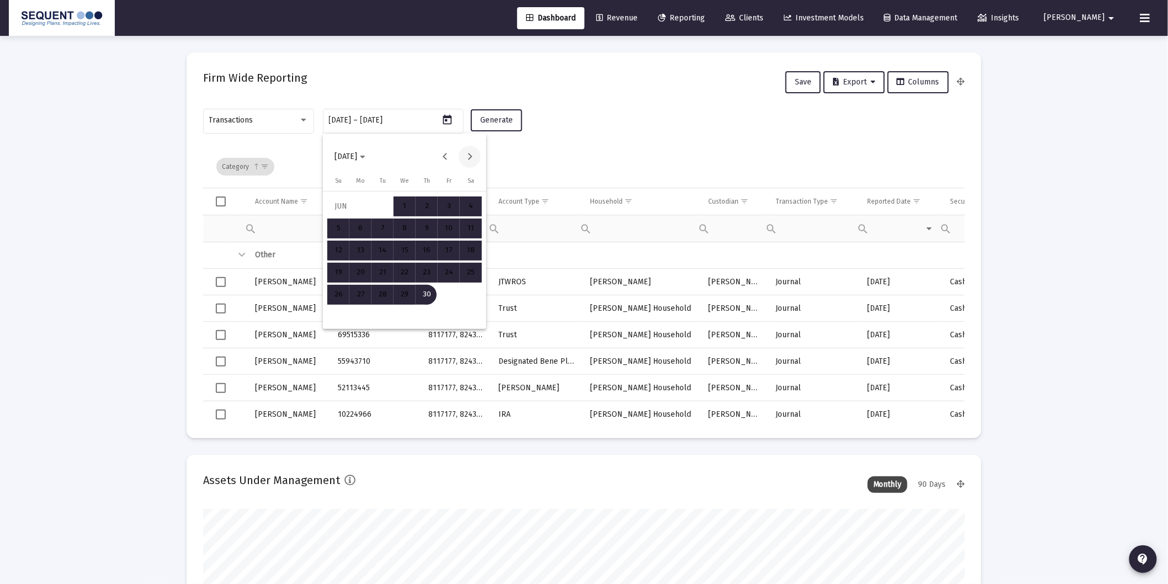
click at [467, 157] on button "Next month" at bounding box center [470, 157] width 22 height 22
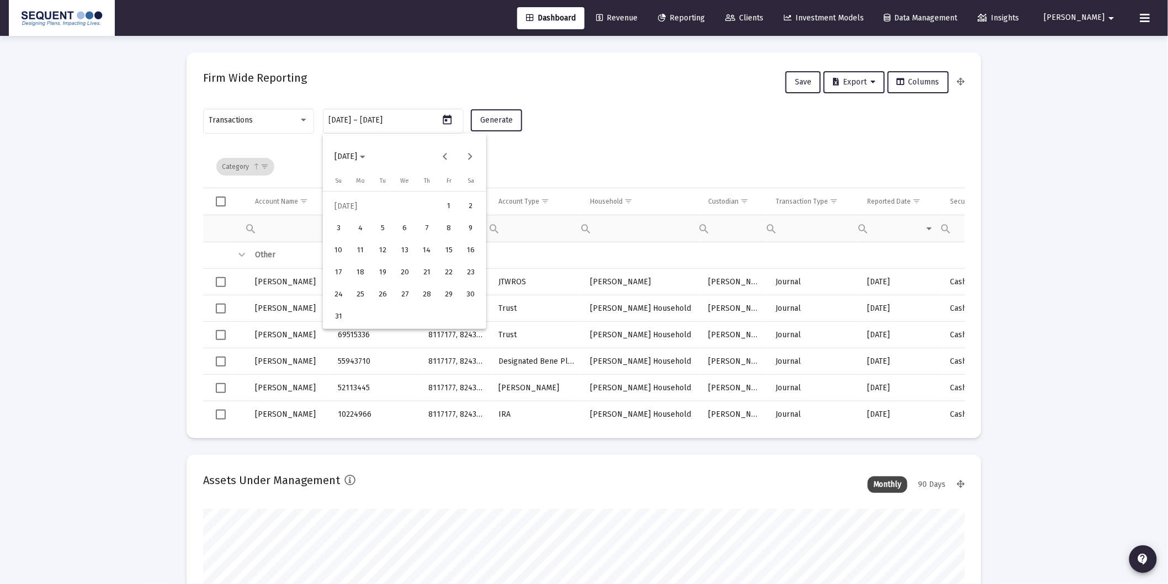
click at [443, 201] on div "1" at bounding box center [449, 206] width 20 height 20
type input "[DATE]"
click at [472, 156] on button "Next month" at bounding box center [470, 157] width 22 height 22
click at [472, 155] on button "Next month" at bounding box center [470, 157] width 22 height 22
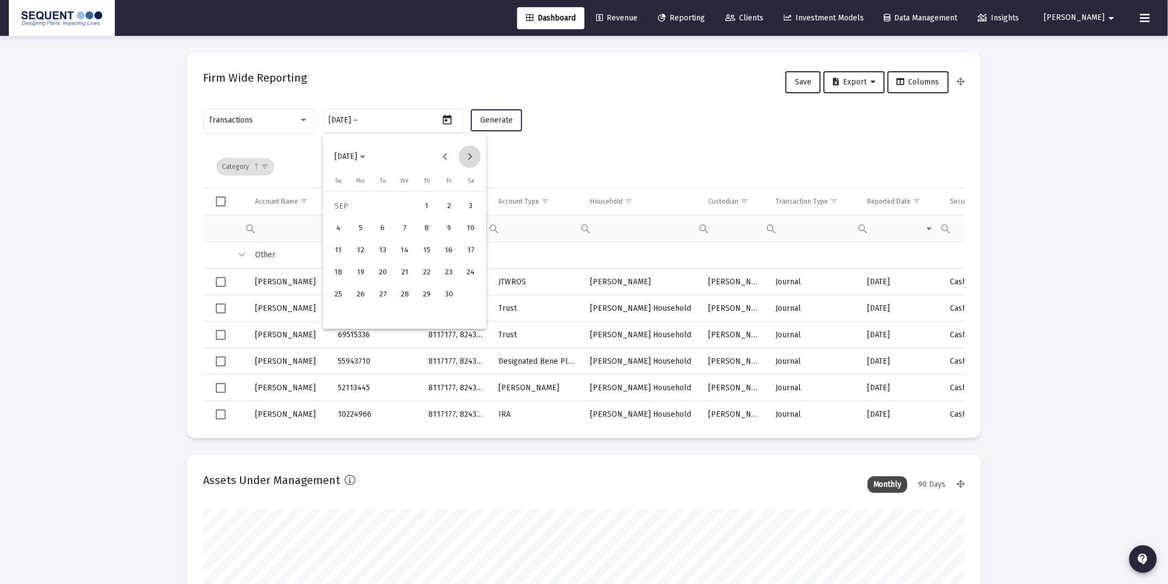
click at [472, 155] on button "Next month" at bounding box center [470, 157] width 22 height 22
click at [465, 298] on div "31" at bounding box center [471, 295] width 20 height 20
type input "[DATE]"
click at [504, 125] on button "Generate" at bounding box center [496, 120] width 51 height 22
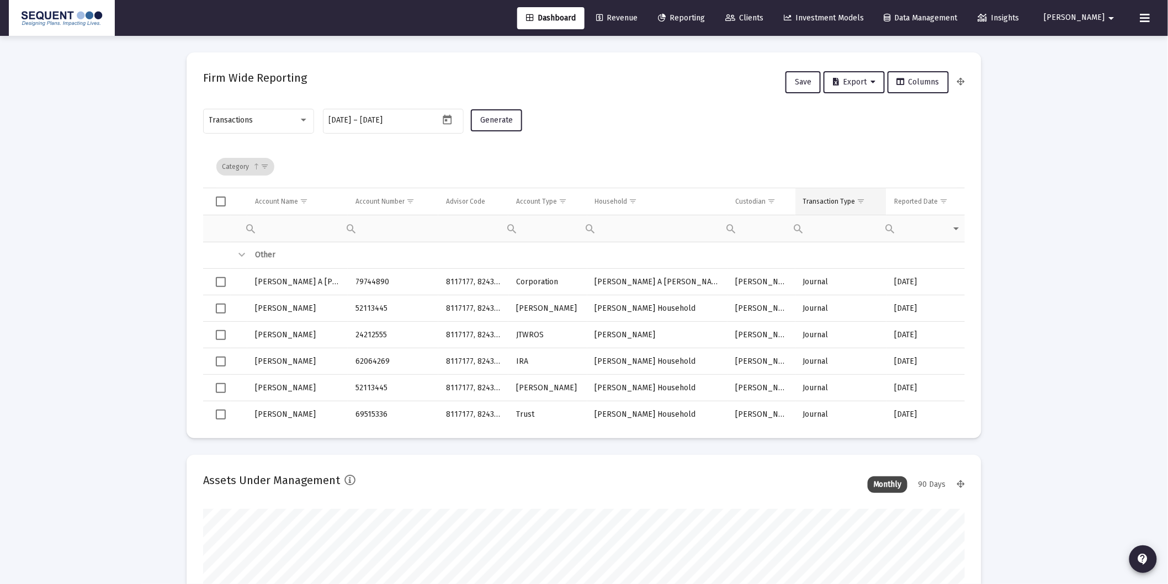
click at [857, 201] on span "Show filter options for column 'Transaction Type'" at bounding box center [861, 201] width 8 height 8
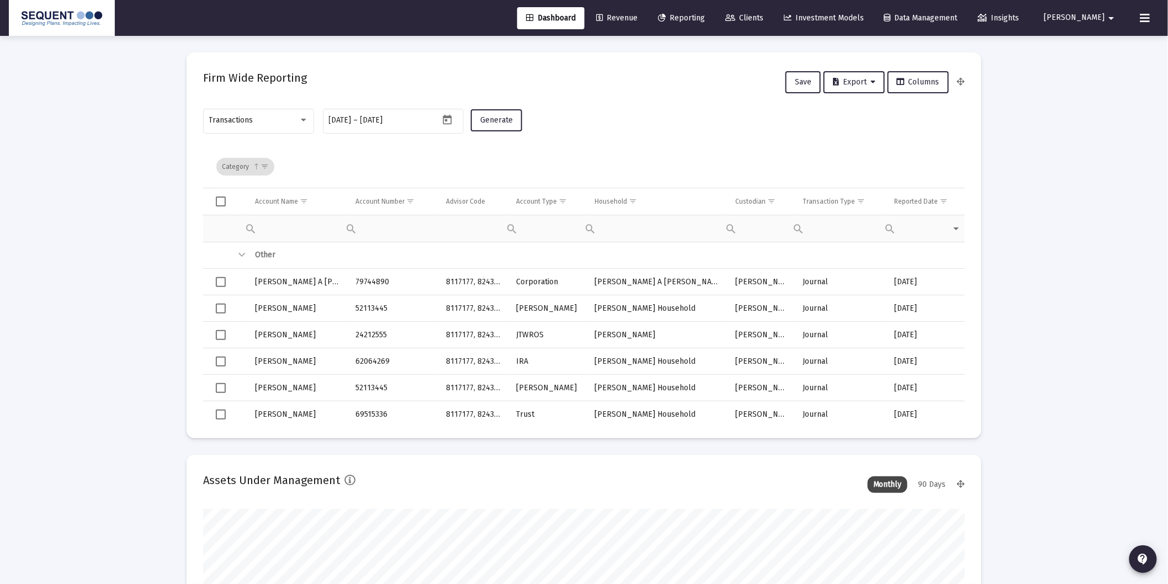
scroll to position [551712, 551576]
drag, startPoint x: 390, startPoint y: 392, endPoint x: 355, endPoint y: 393, distance: 35.3
click at [355, 393] on td "52113445" at bounding box center [393, 388] width 91 height 26
copy td "52113445"
click at [449, 120] on icon "Open calendar" at bounding box center [448, 120] width 12 height 12
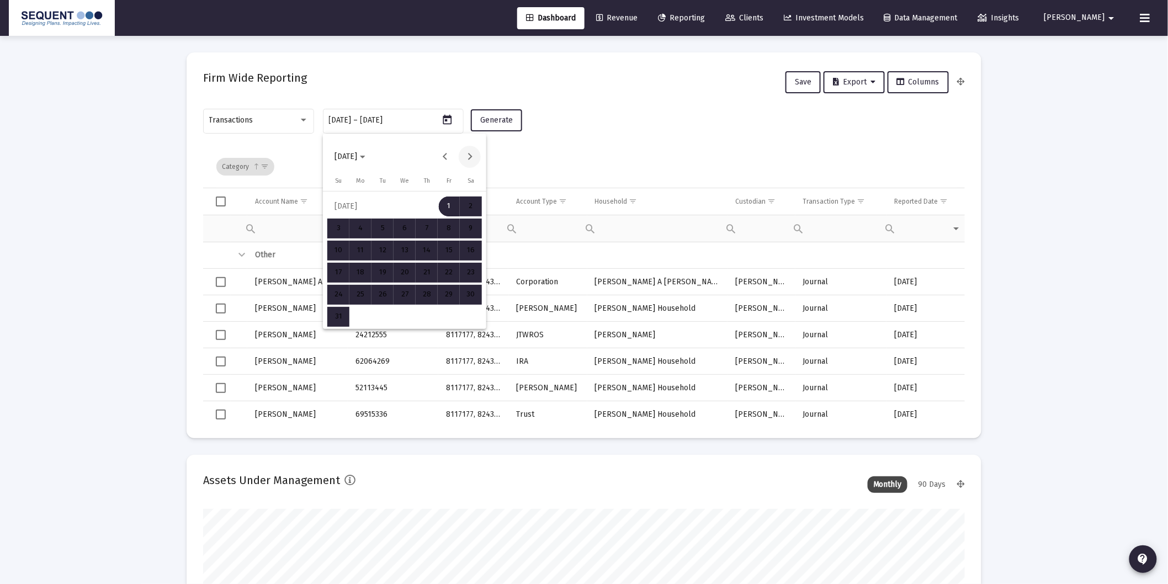
click at [470, 153] on button "Next month" at bounding box center [470, 157] width 22 height 22
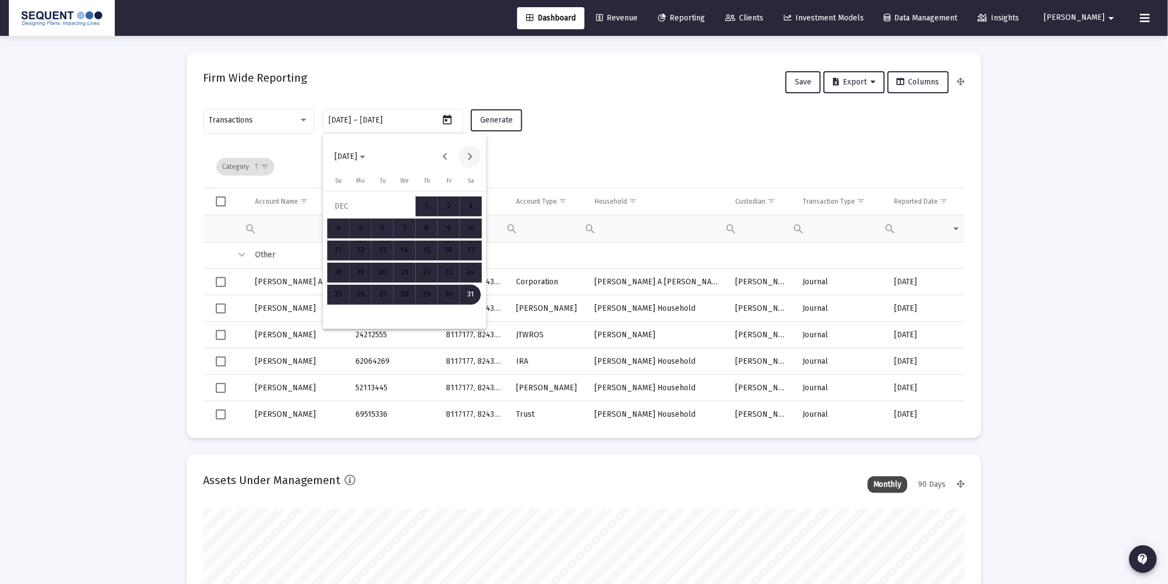
click at [470, 153] on button "Next month" at bounding box center [470, 157] width 22 height 22
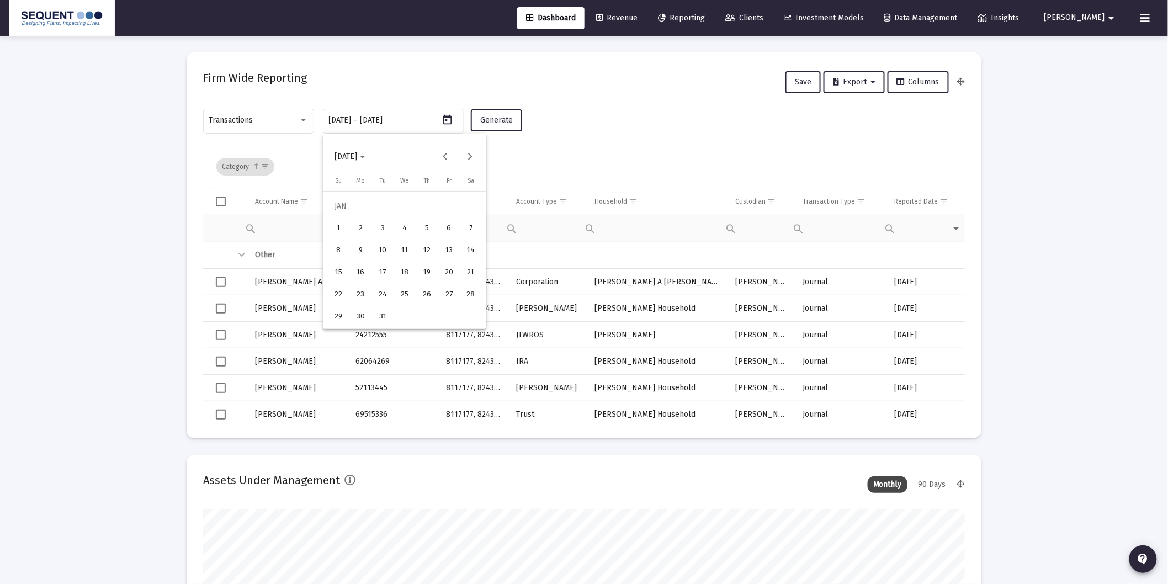
click at [343, 230] on div "1" at bounding box center [338, 229] width 20 height 20
type input "[DATE]"
click at [465, 153] on button "Next month" at bounding box center [470, 157] width 22 height 22
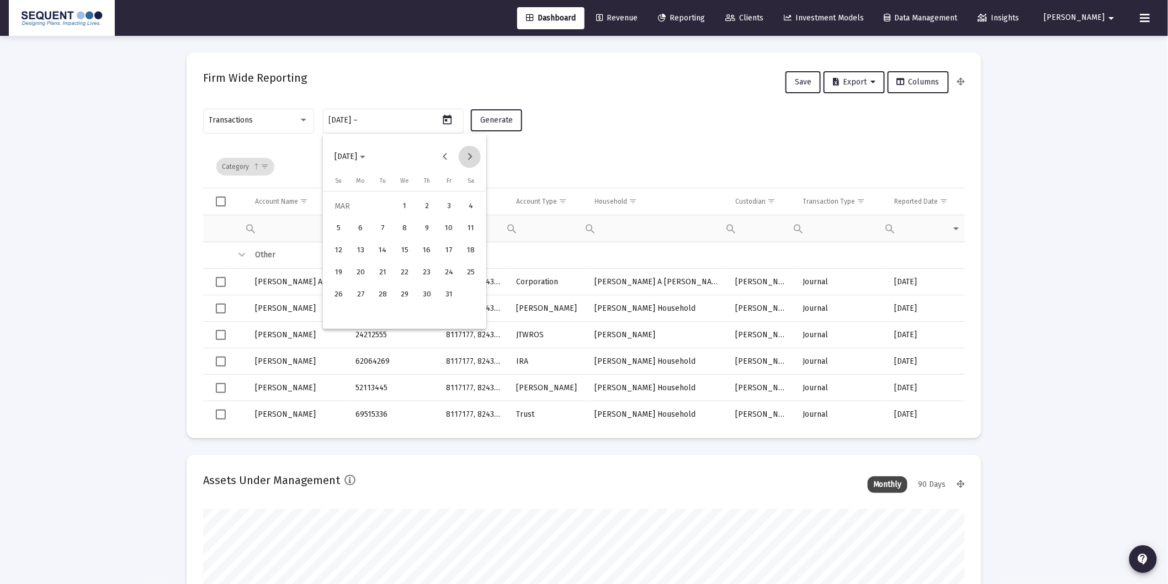
click at [465, 153] on button "Next month" at bounding box center [470, 157] width 22 height 22
drag, startPoint x: 445, startPoint y: 298, endPoint x: 482, endPoint y: 230, distance: 77.3
click at [446, 298] on div "30" at bounding box center [449, 295] width 20 height 20
type input "[DATE]"
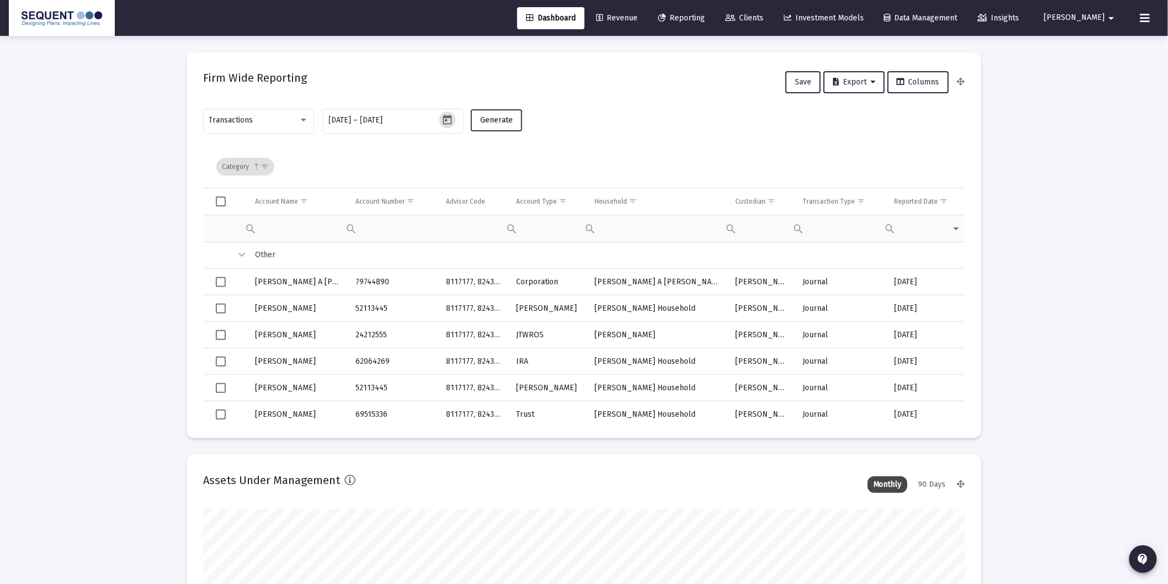
click at [519, 124] on button "Generate" at bounding box center [496, 120] width 51 height 22
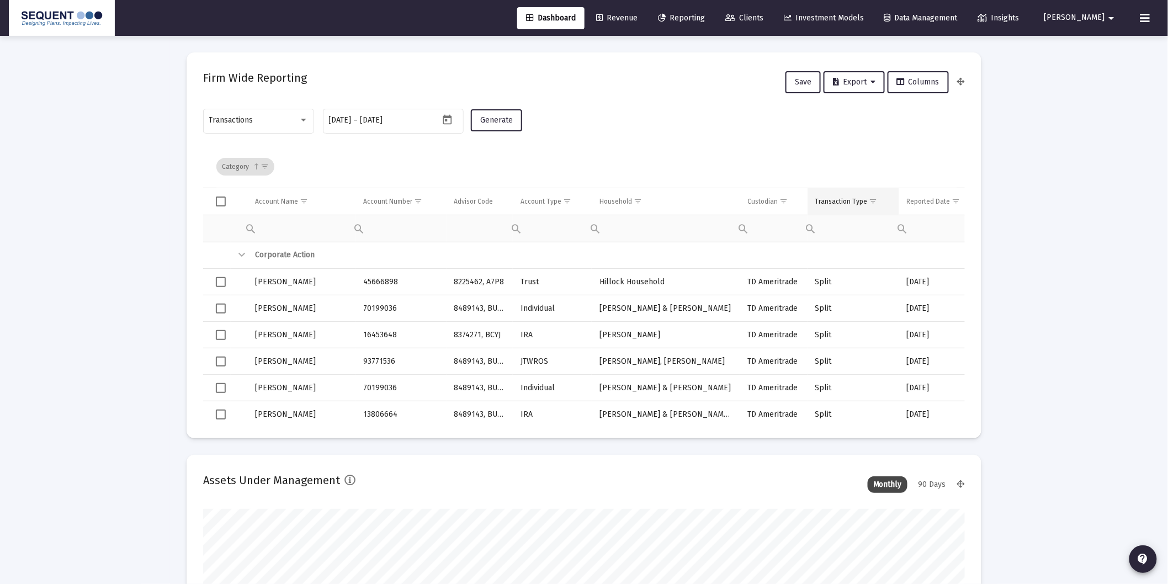
click at [874, 203] on span "Show filter options for column 'Transaction Type'" at bounding box center [873, 201] width 8 height 8
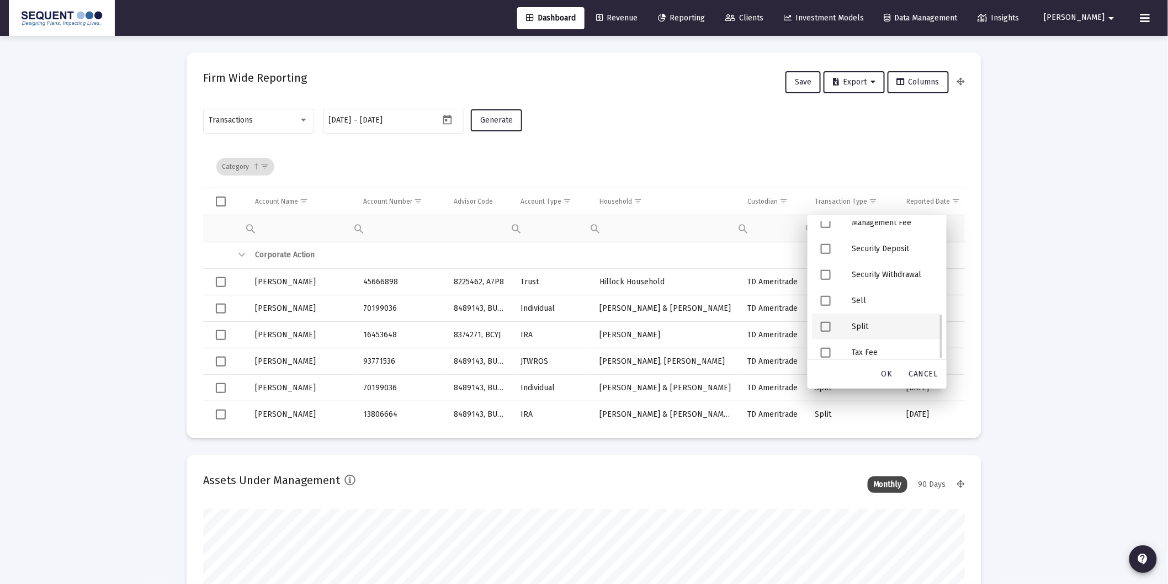
scroll to position [283, 0]
click at [885, 375] on span "OK" at bounding box center [886, 373] width 11 height 9
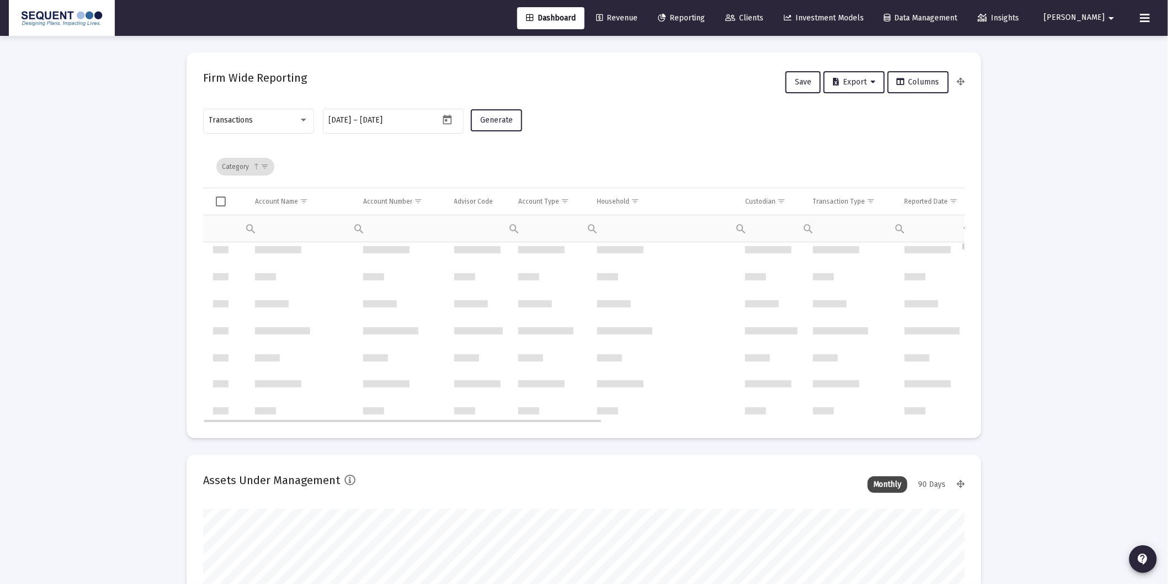
scroll to position [0, 0]
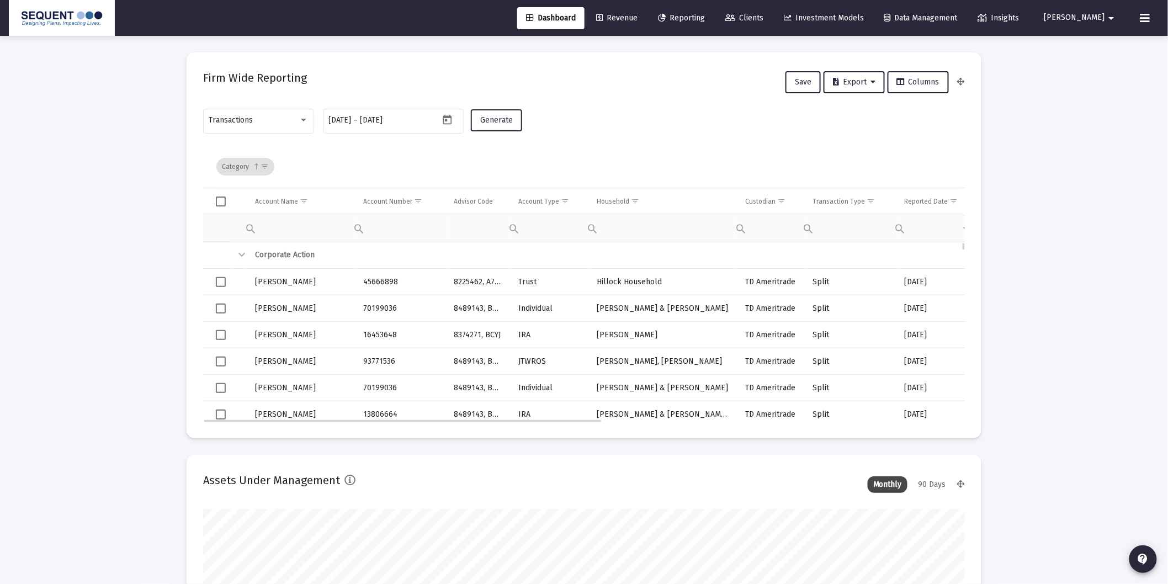
click at [244, 254] on div "Collapse" at bounding box center [241, 254] width 13 height 13
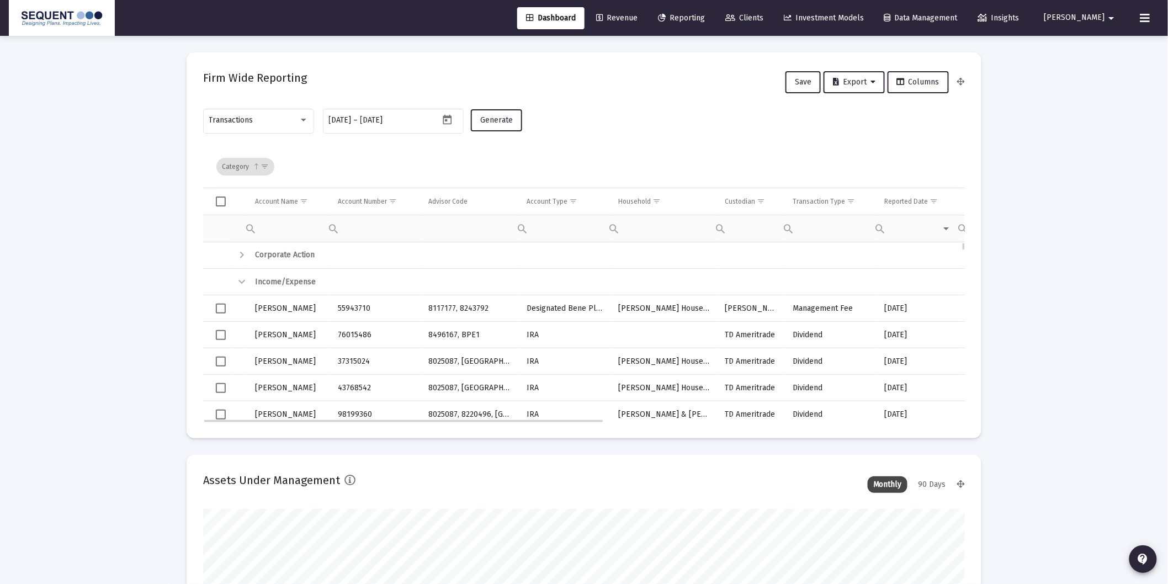
click at [242, 281] on div "Collapse" at bounding box center [241, 281] width 13 height 13
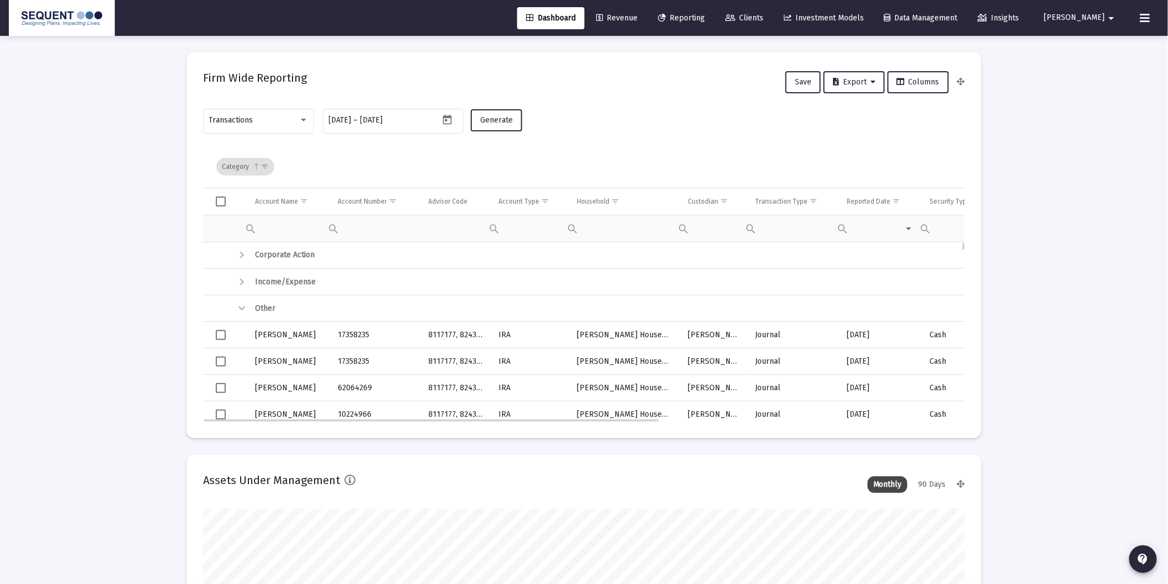
click at [240, 307] on div "Collapse" at bounding box center [241, 308] width 13 height 13
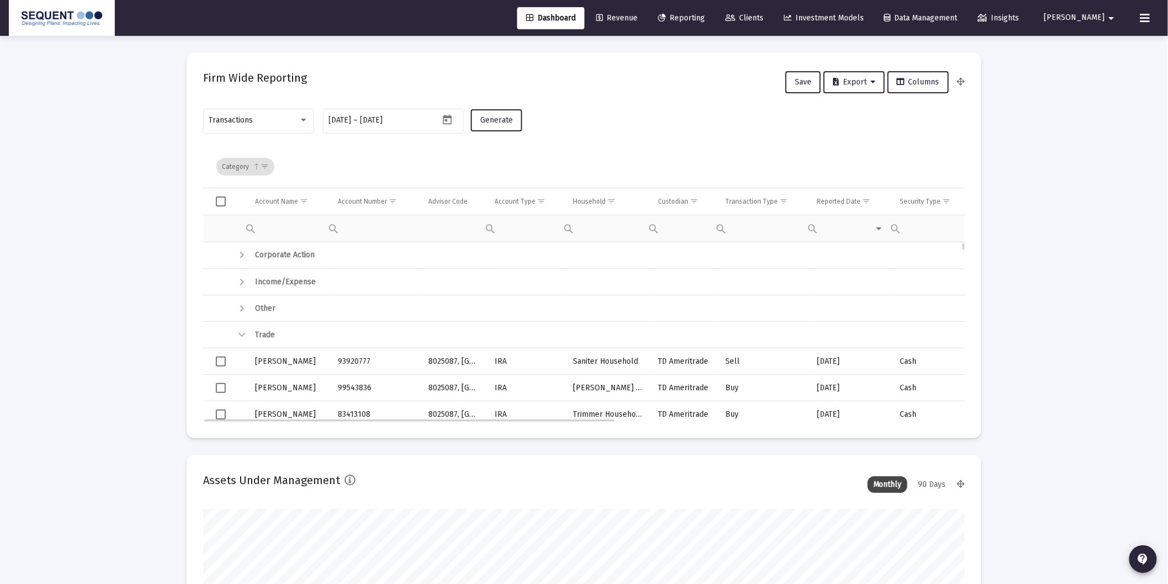
click at [246, 307] on div "Expand" at bounding box center [241, 308] width 13 height 13
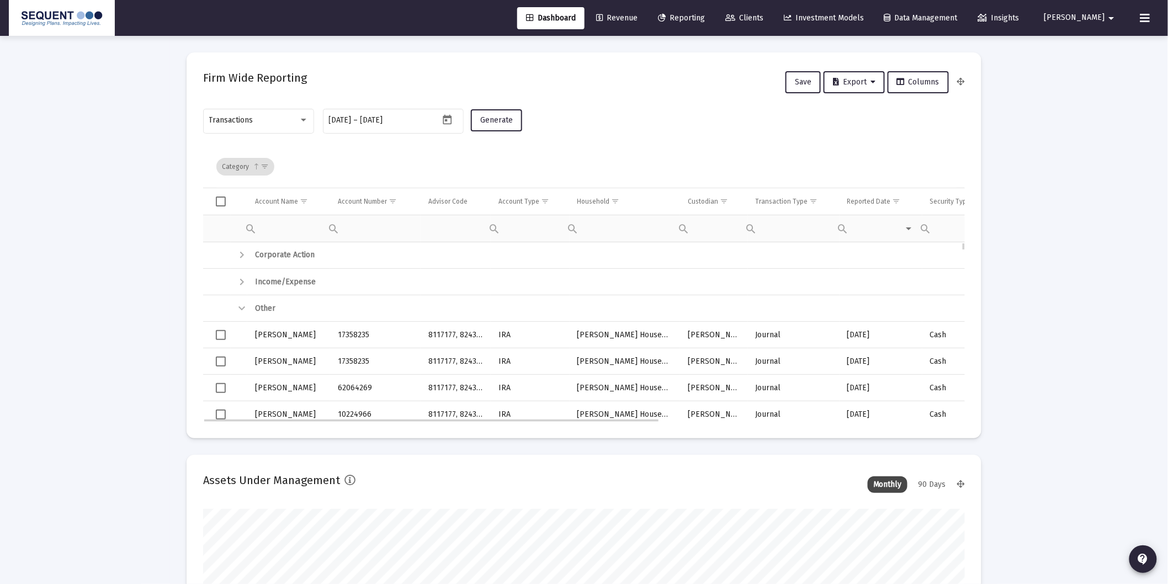
click at [245, 282] on div "Expand" at bounding box center [241, 281] width 13 height 13
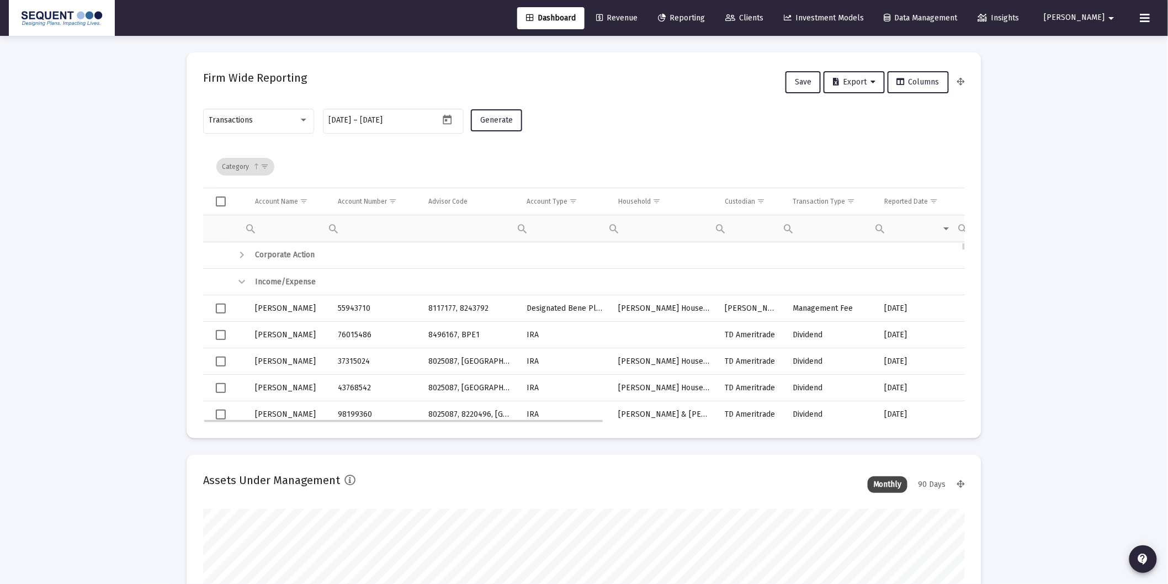
drag, startPoint x: 374, startPoint y: 333, endPoint x: 336, endPoint y: 337, distance: 38.8
click at [336, 337] on td "76015486" at bounding box center [375, 335] width 91 height 26
copy td "76015486"
click at [298, 286] on div "Income/Expense" at bounding box center [778, 282] width 1047 height 11
click at [238, 279] on div "Collapse" at bounding box center [241, 281] width 13 height 13
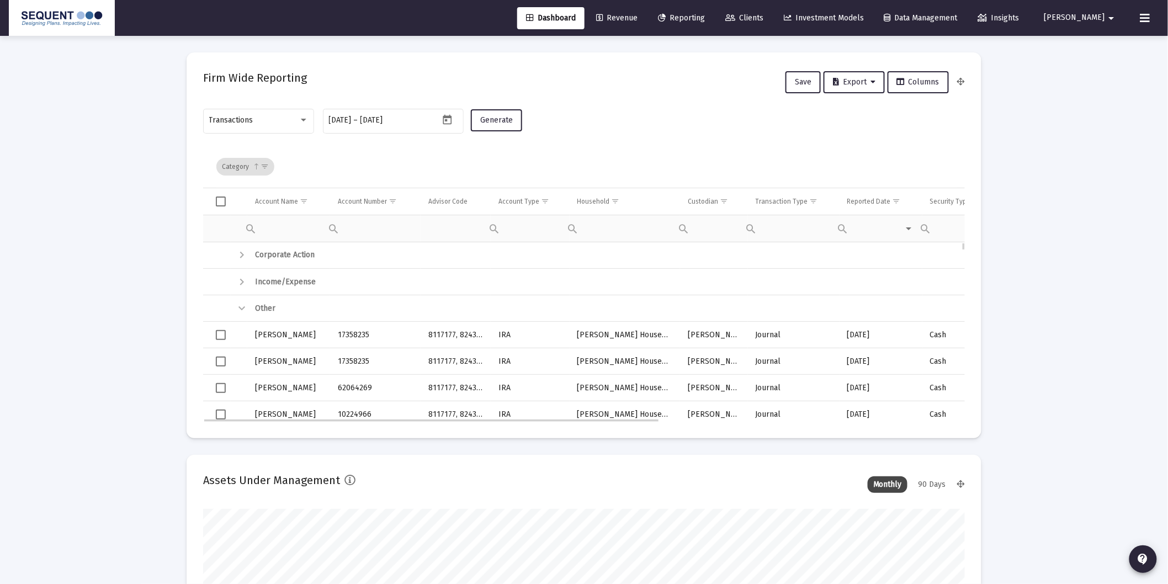
click at [243, 307] on div "Collapse" at bounding box center [241, 308] width 13 height 13
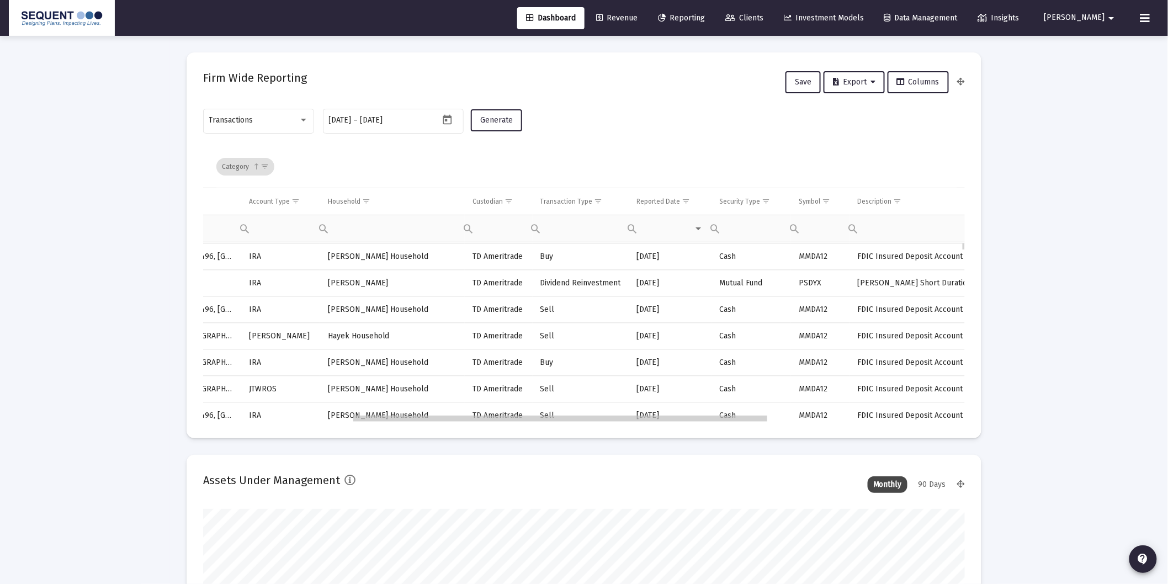
scroll to position [0, 272]
drag, startPoint x: 593, startPoint y: 421, endPoint x: 747, endPoint y: 401, distance: 155.3
click at [747, 401] on body "Dashboard Revenue Reporting Clients Investment Models Data Management Insights …" at bounding box center [584, 292] width 1168 height 584
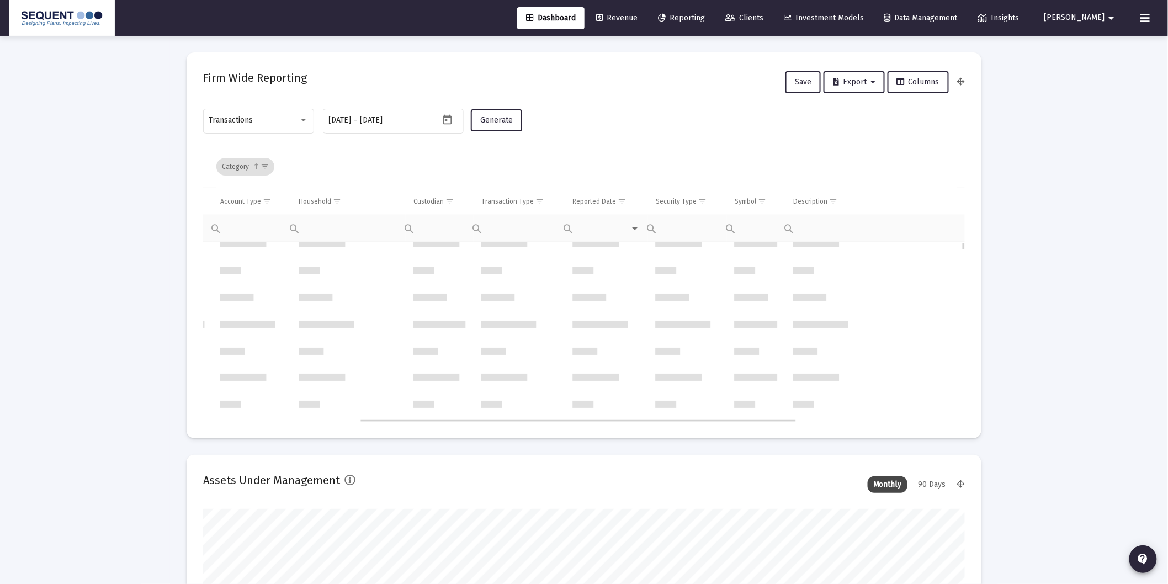
scroll to position [0, 273]
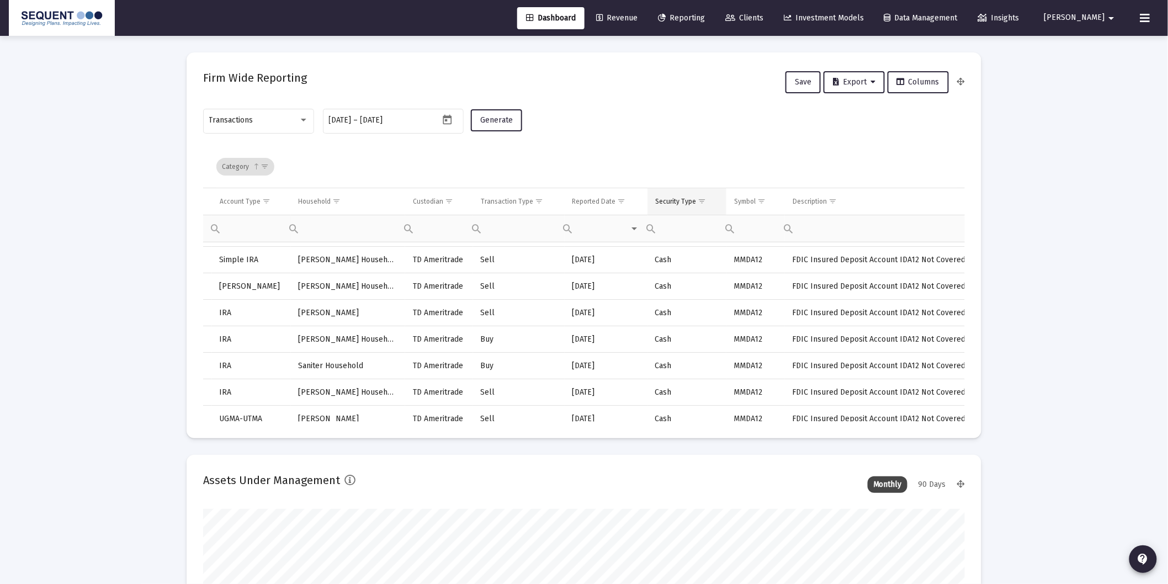
click at [698, 197] on span "Show filter options for column 'Security Type'" at bounding box center [702, 201] width 8 height 8
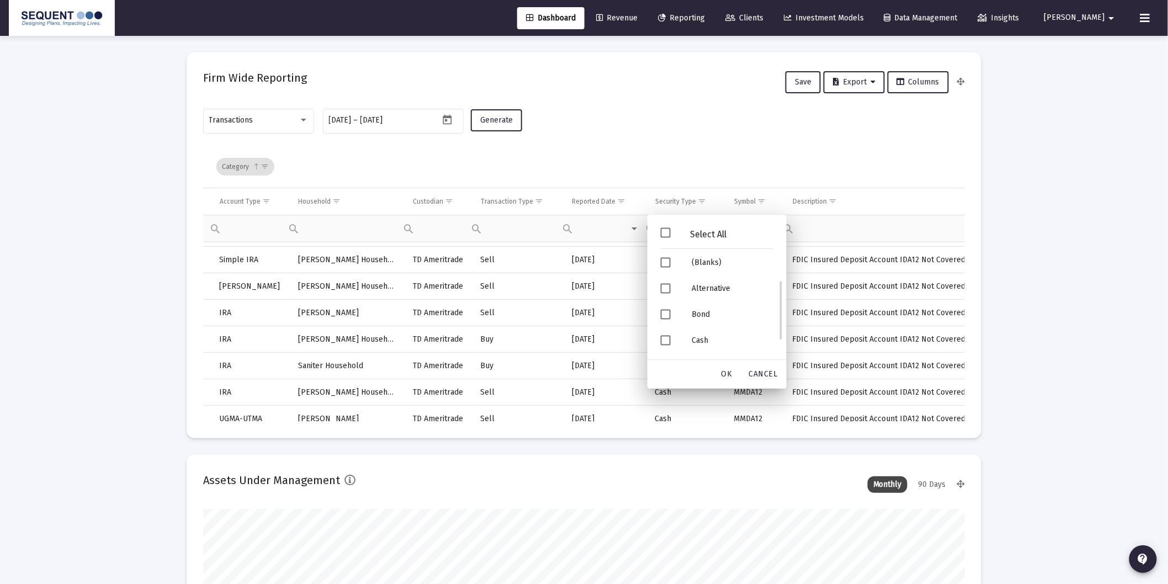
scroll to position [179, 0]
click at [671, 236] on div "Filter options" at bounding box center [667, 239] width 31 height 26
click at [665, 264] on span "Filter options" at bounding box center [666, 265] width 10 height 10
click at [729, 376] on span "OK" at bounding box center [726, 373] width 11 height 9
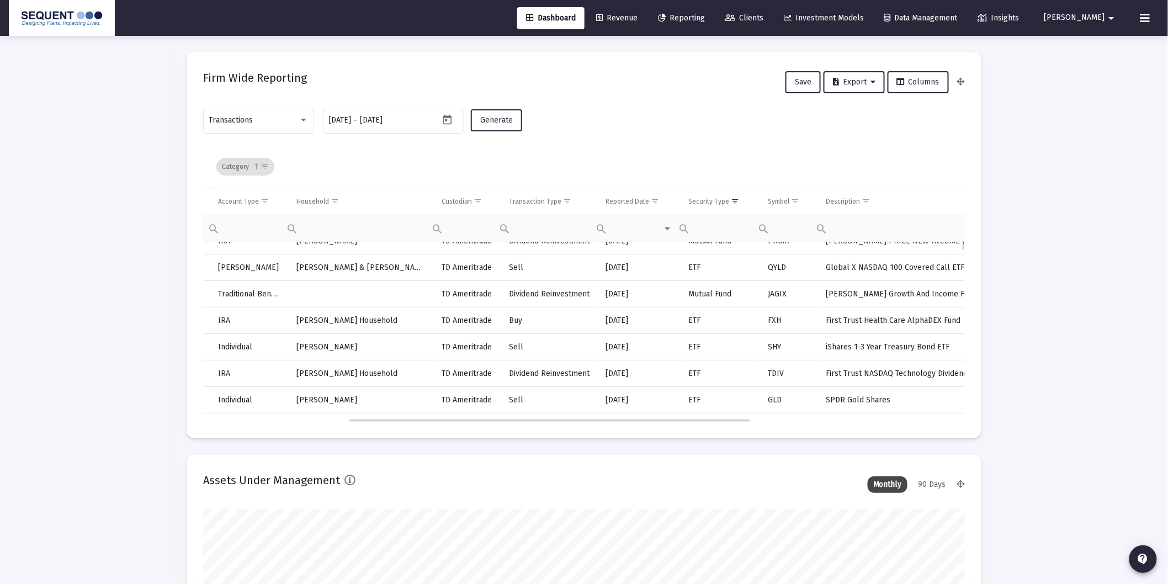
scroll to position [0, 273]
